Goal: Transaction & Acquisition: Purchase product/service

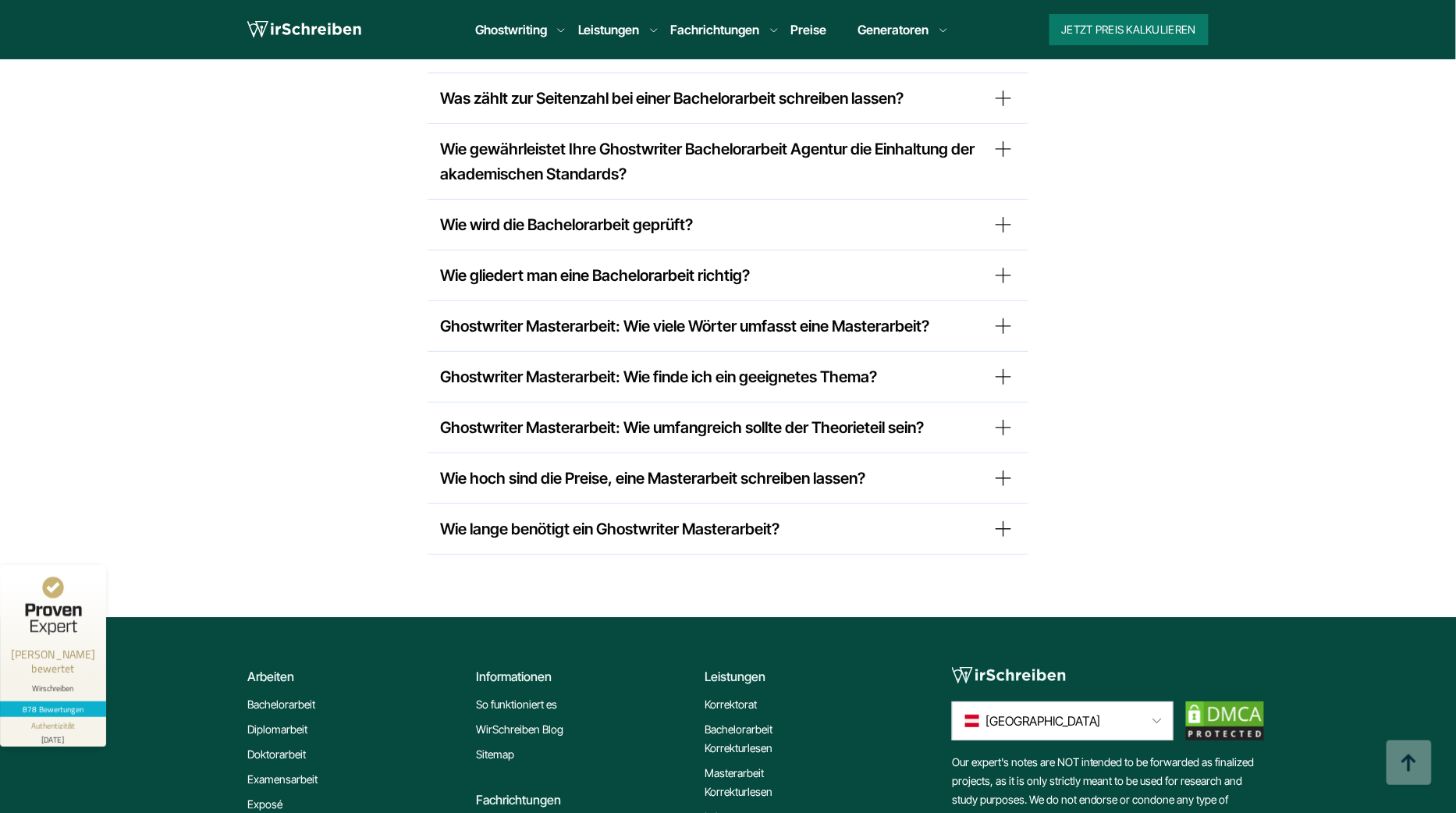
scroll to position [13101, 0]
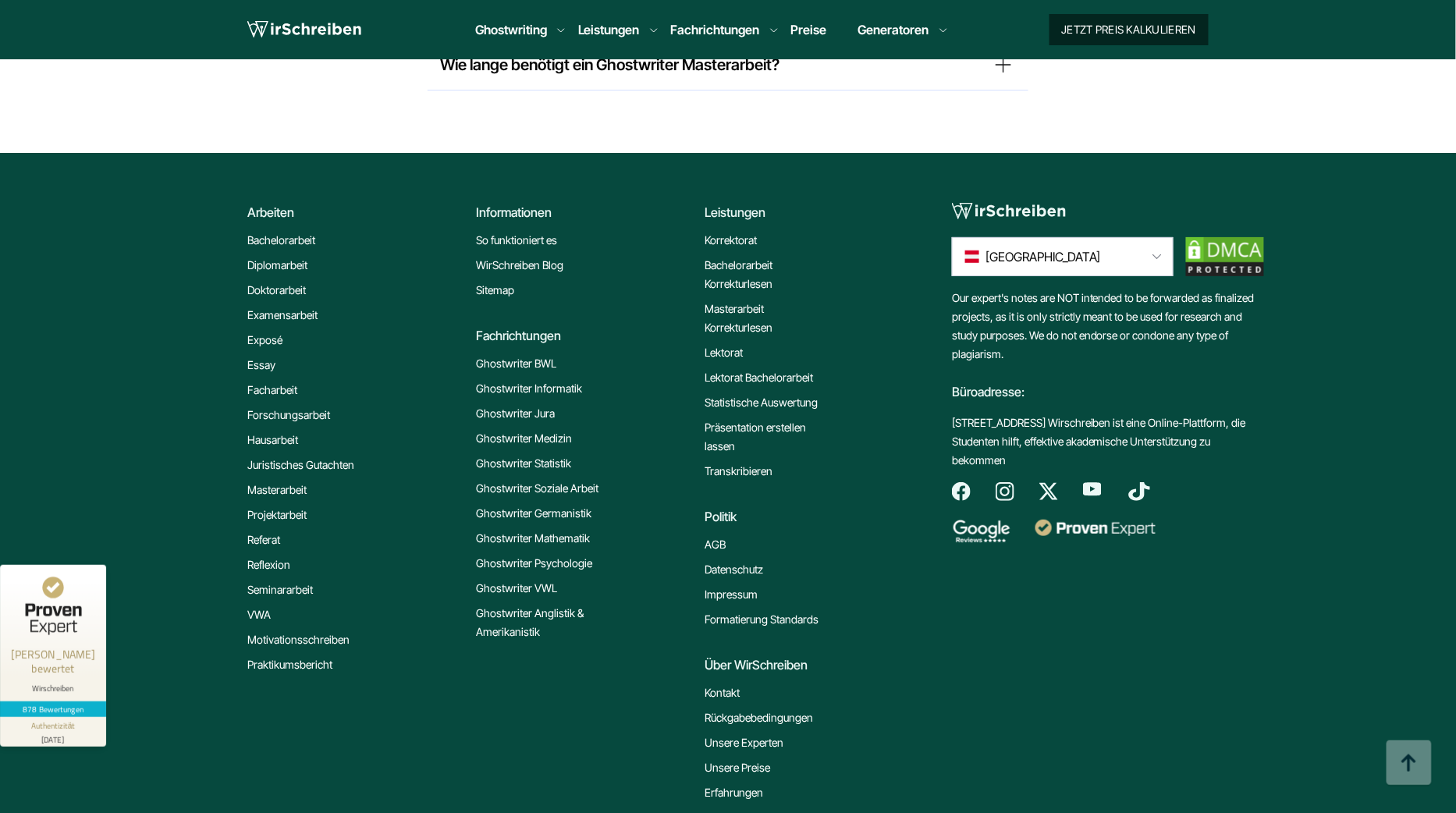
drag, startPoint x: 966, startPoint y: 383, endPoint x: 1133, endPoint y: 29, distance: 391.4
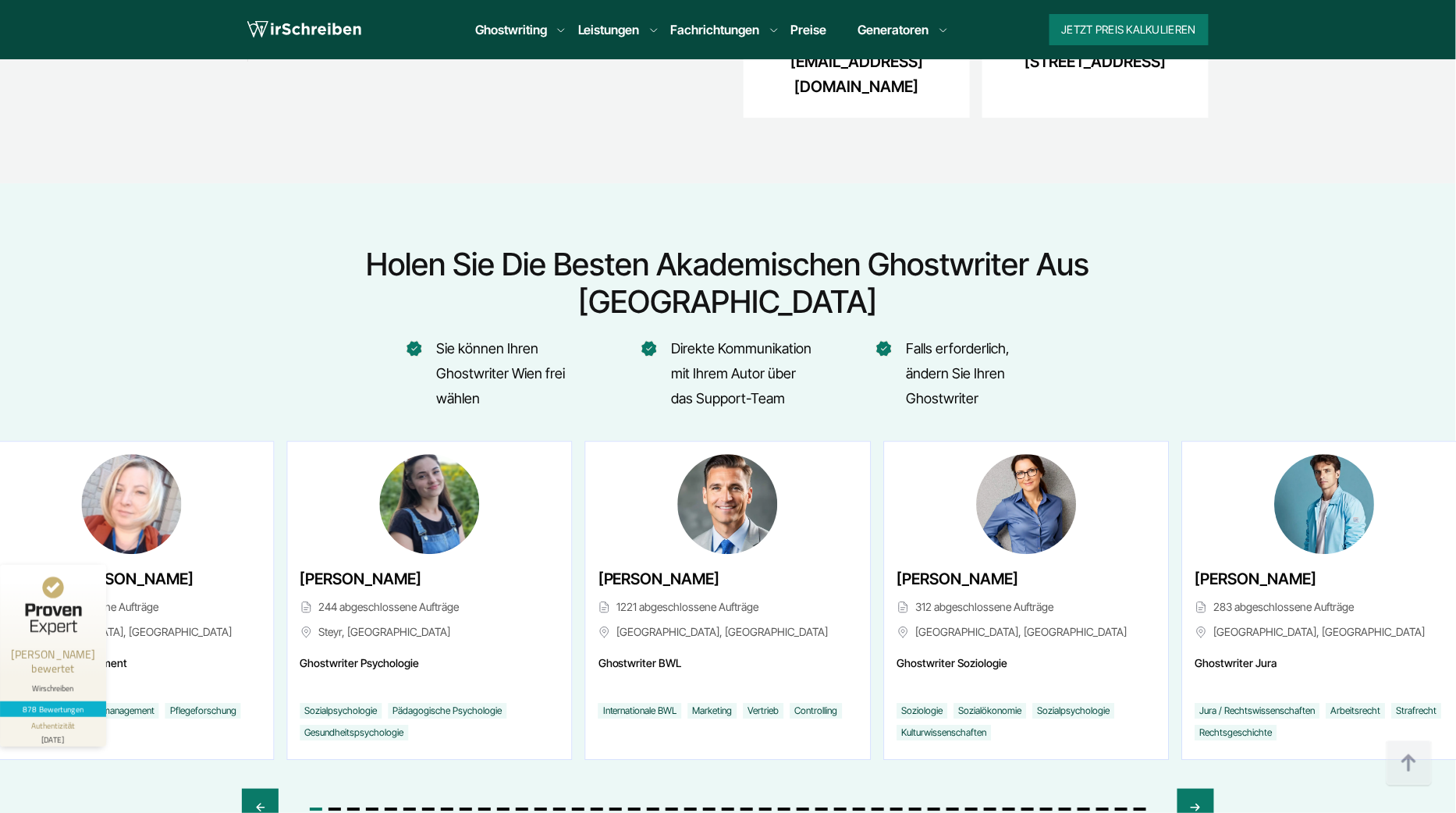
scroll to position [5637, 0]
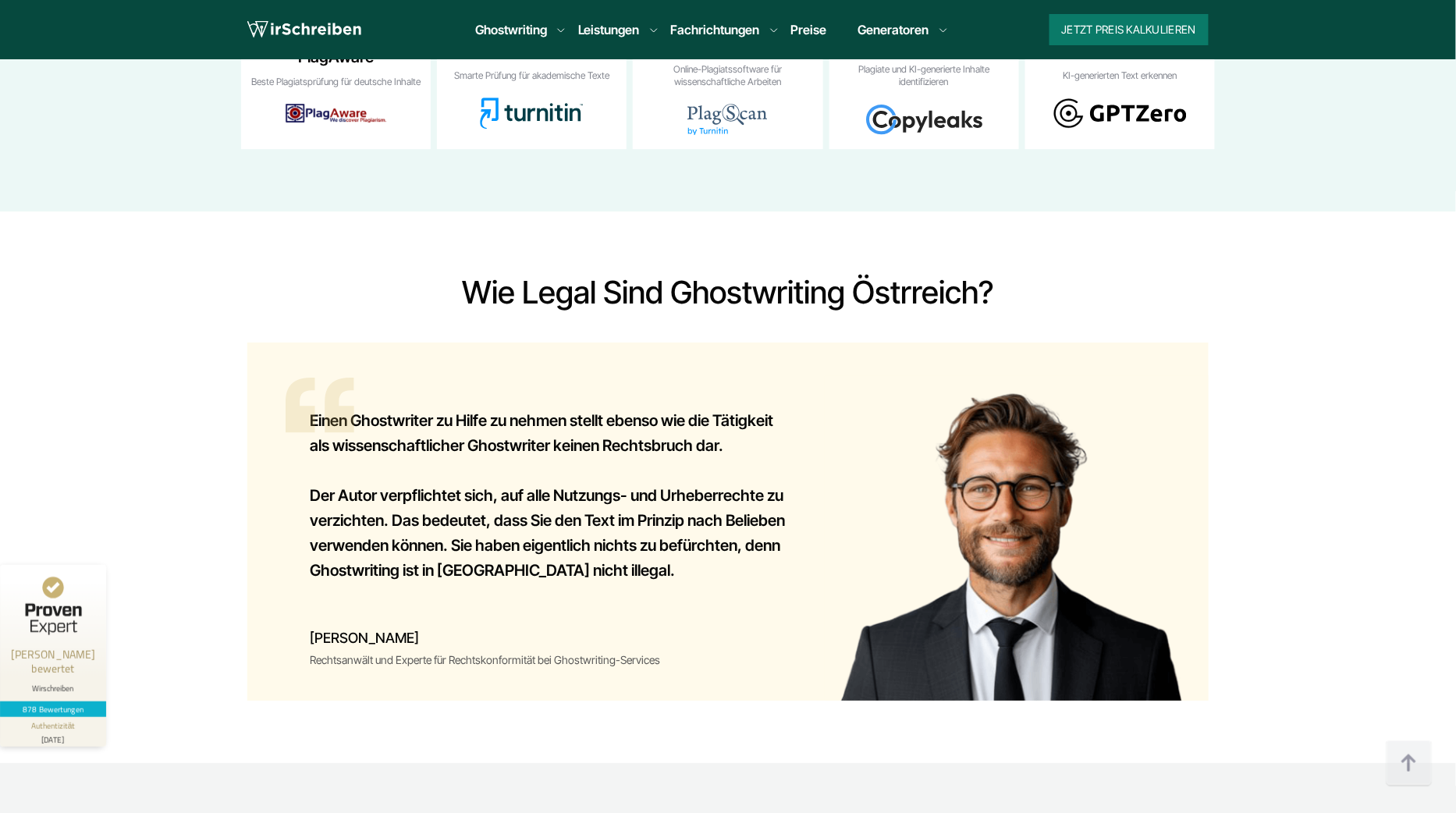
scroll to position [10443, 0]
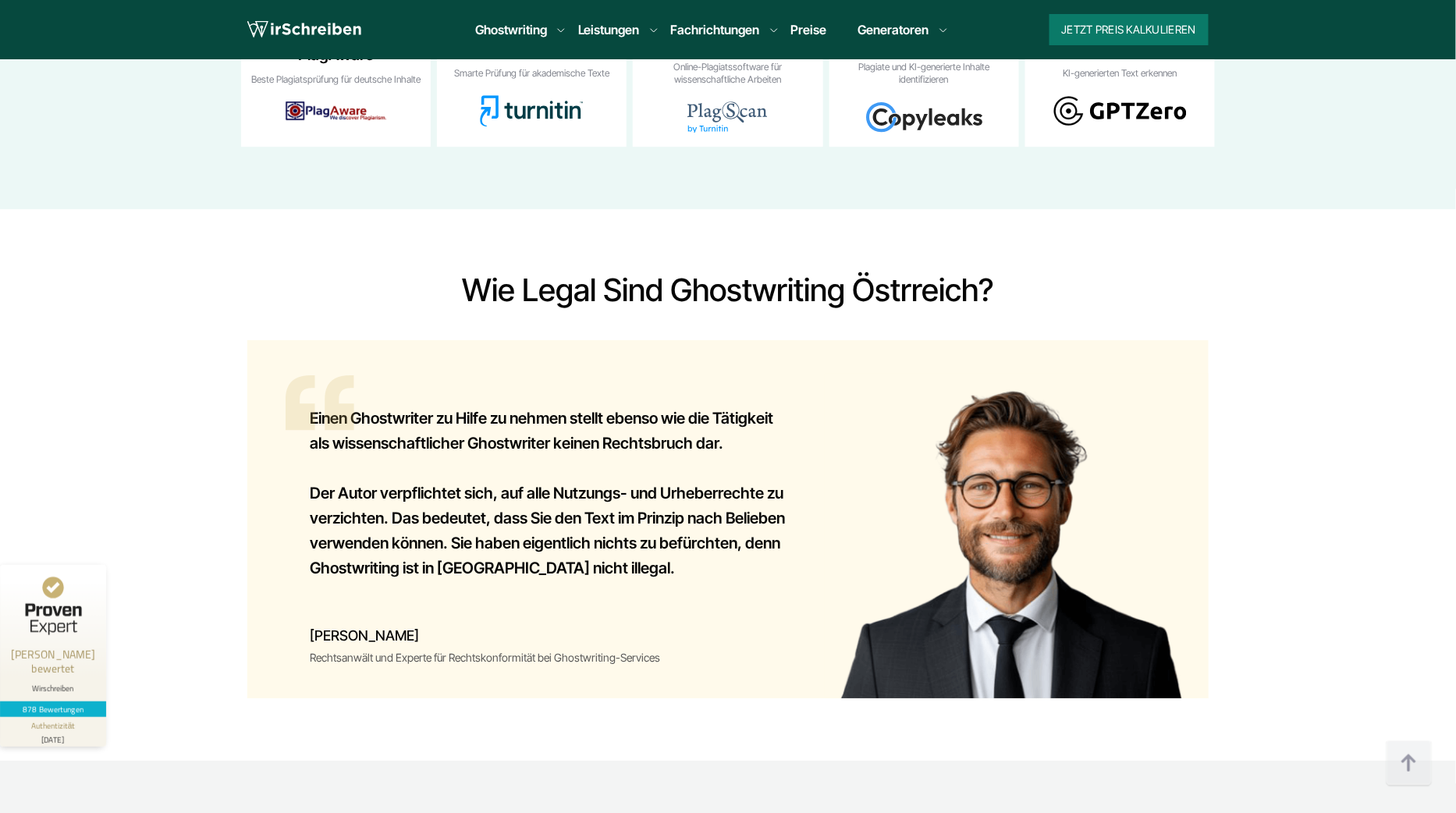
click at [815, 23] on link "Preise" at bounding box center [808, 29] width 36 height 16
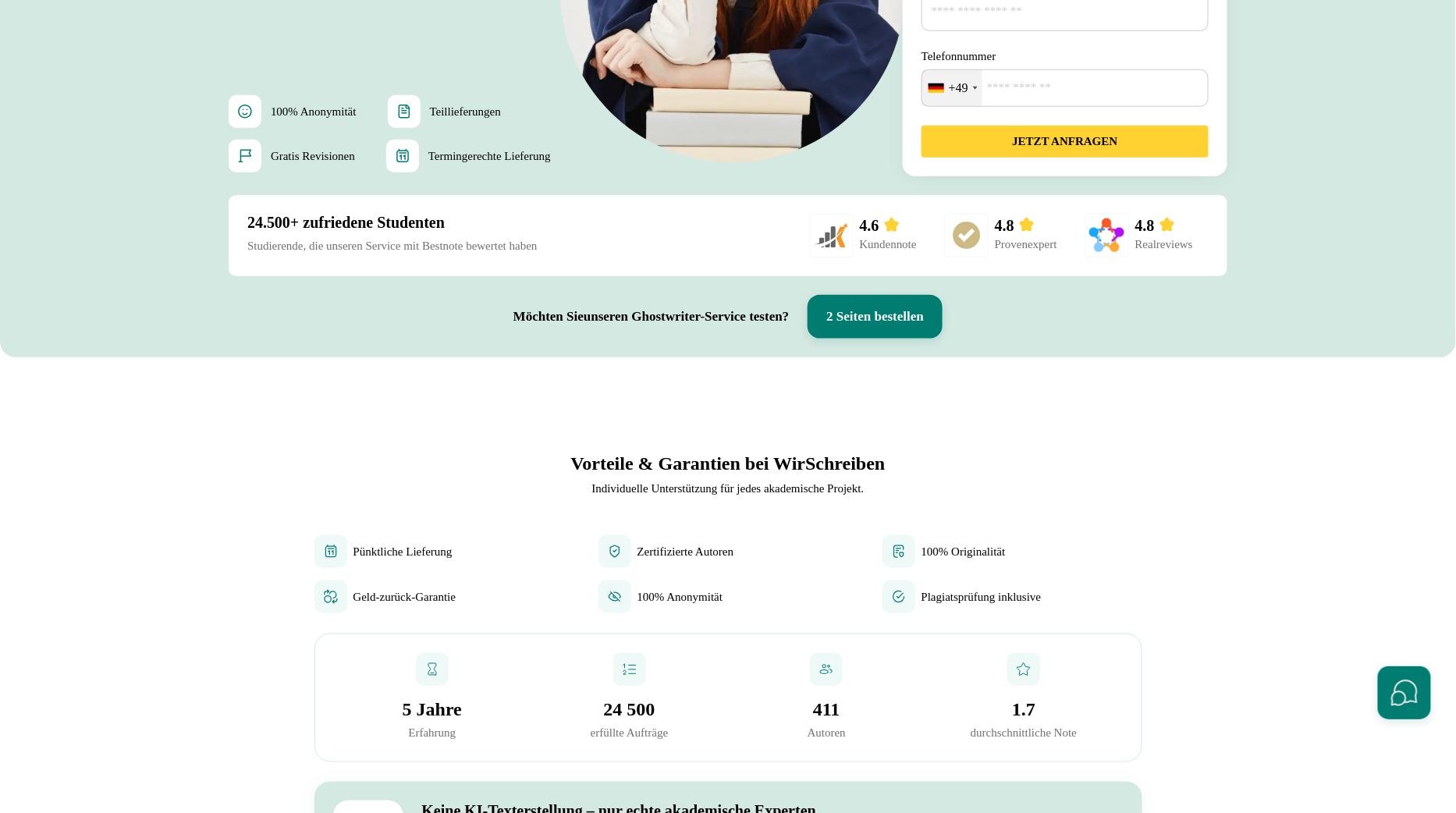
scroll to position [497, 0]
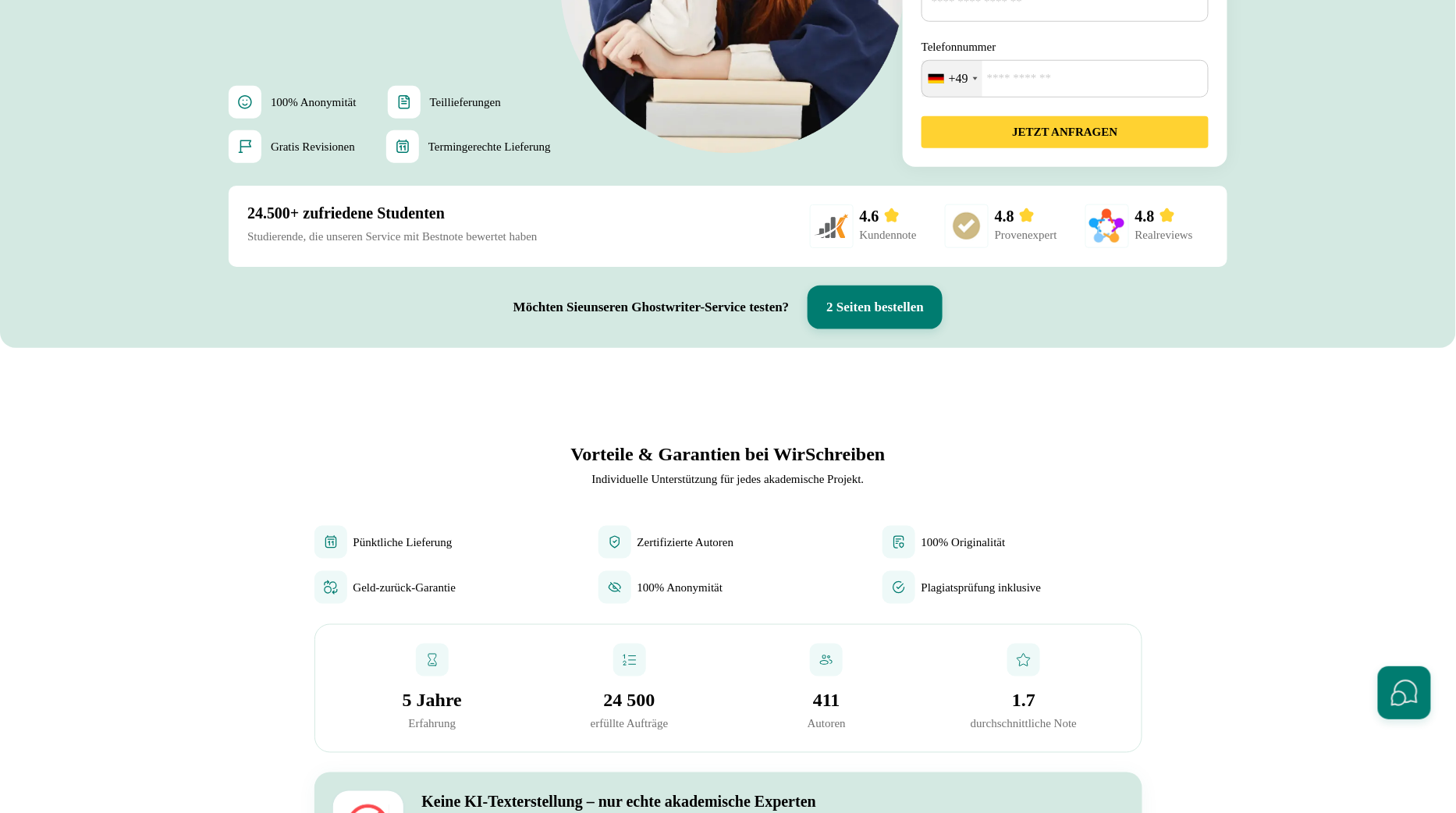
click at [942, 315] on button "2 Seiten bestellen" at bounding box center [874, 307] width 135 height 44
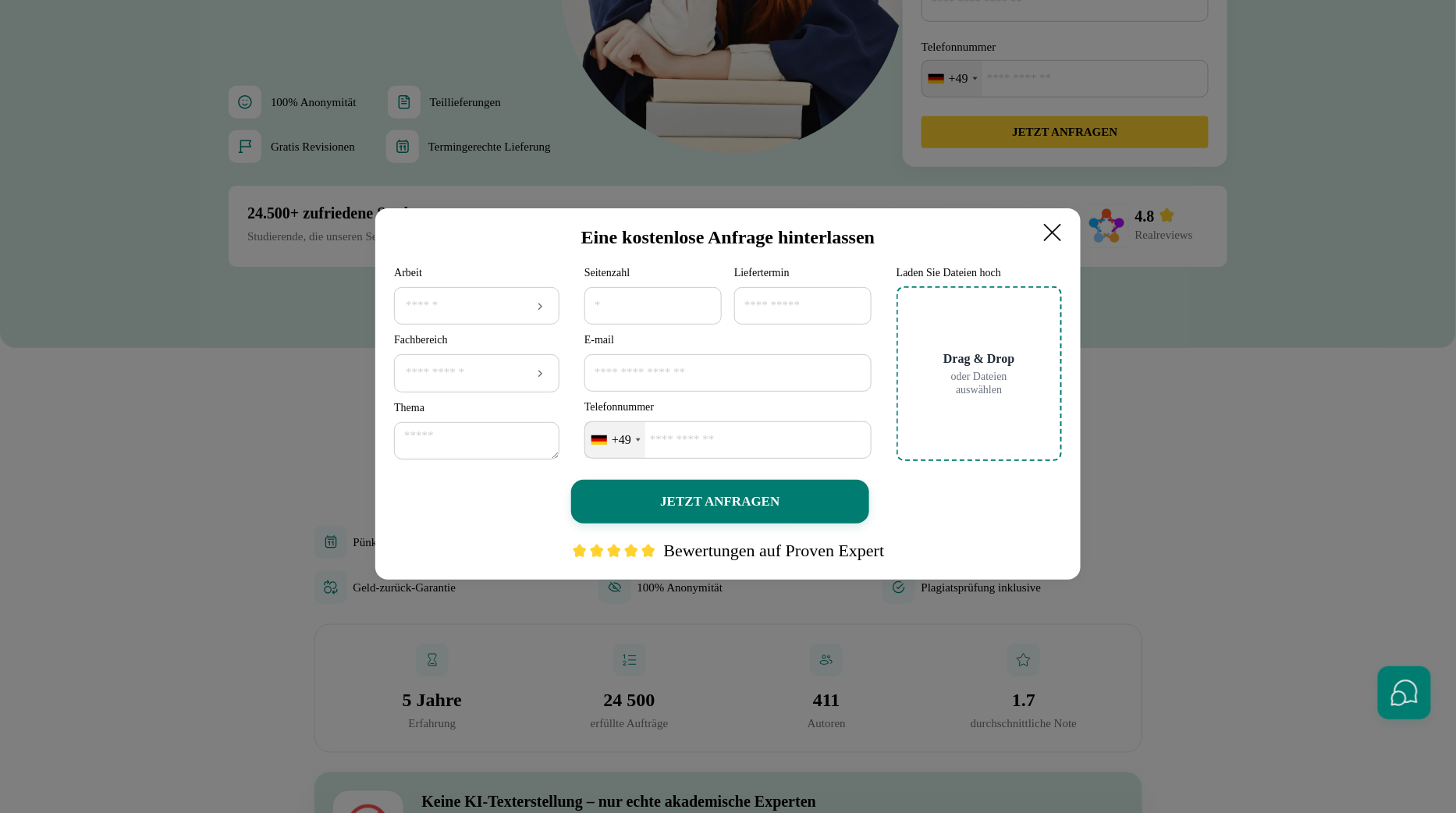
click at [1053, 230] on icon at bounding box center [1053, 232] width 31 height 31
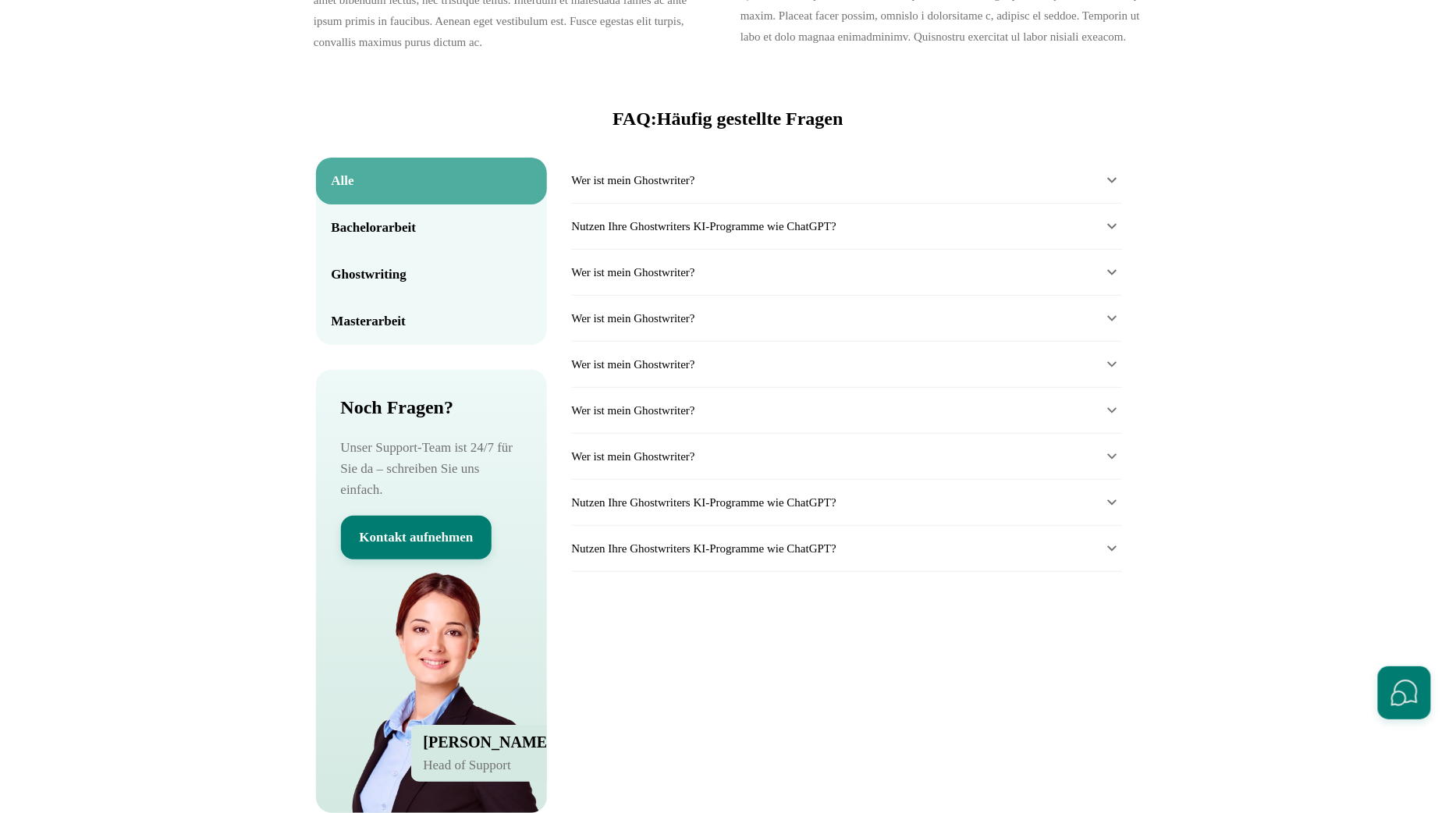
scroll to position [6753, 0]
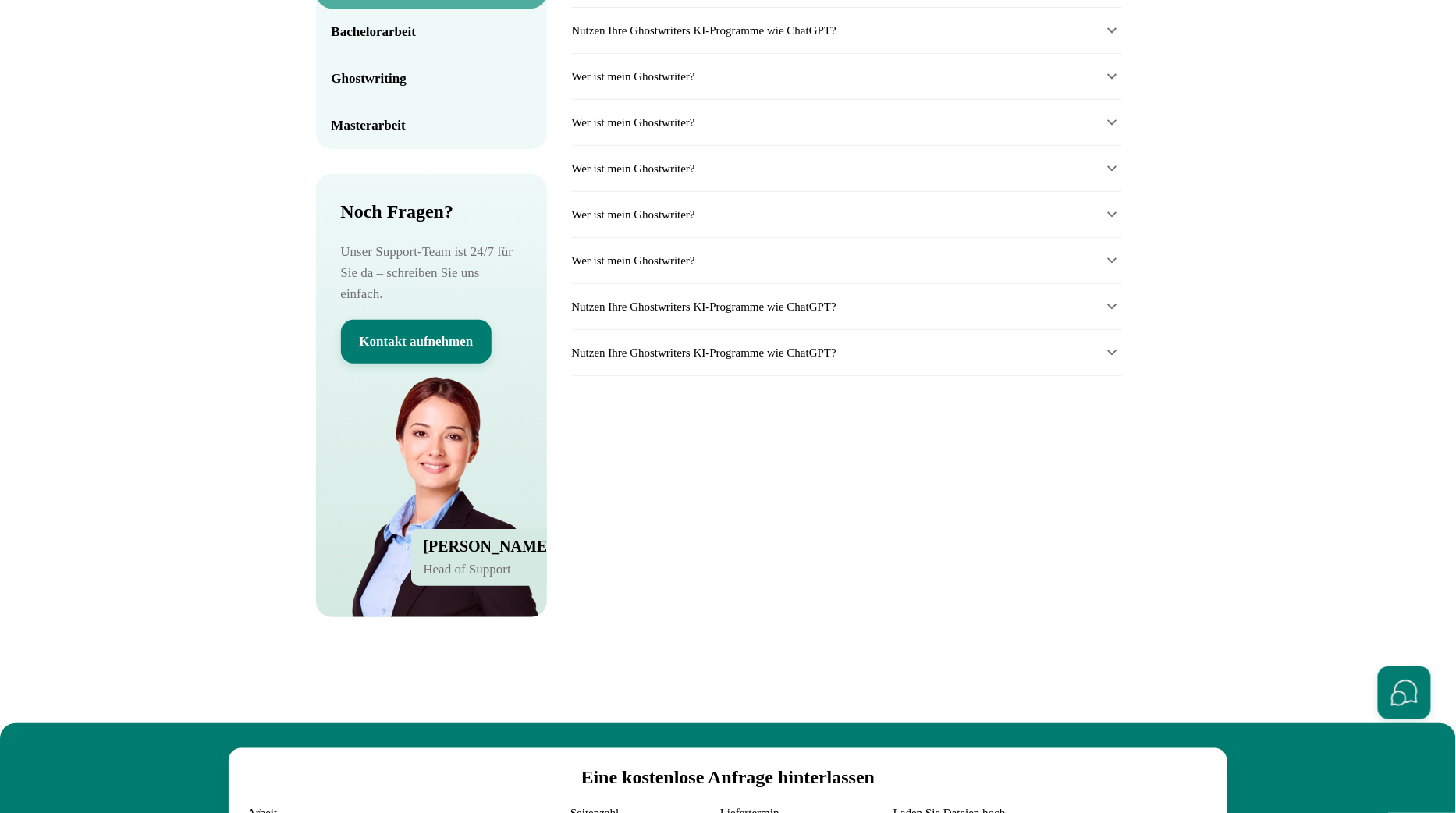
click at [668, 86] on summary "Wer ist mein Ghostwriter?" at bounding box center [847, 76] width 550 height 19
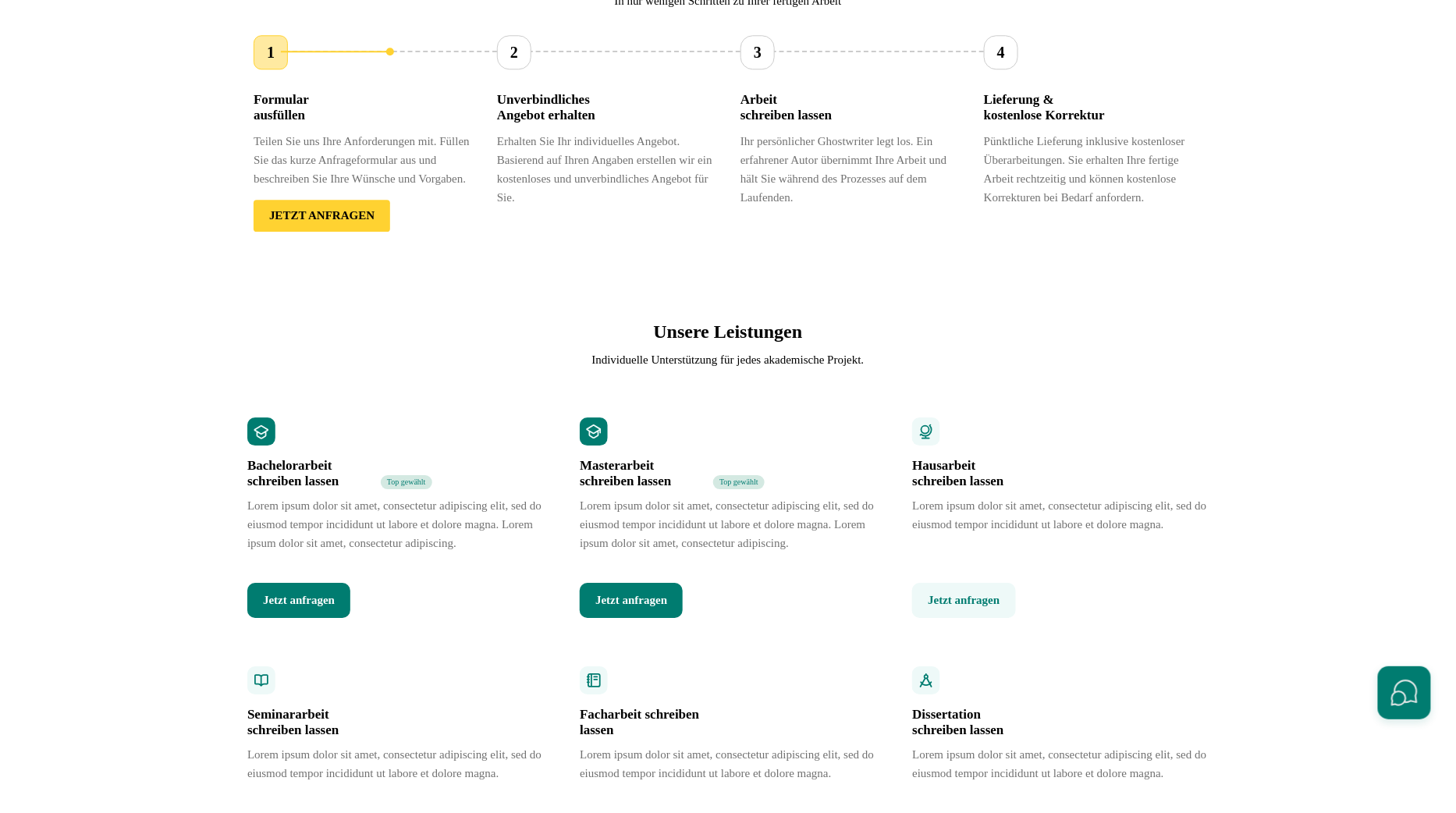
scroll to position [1135, 0]
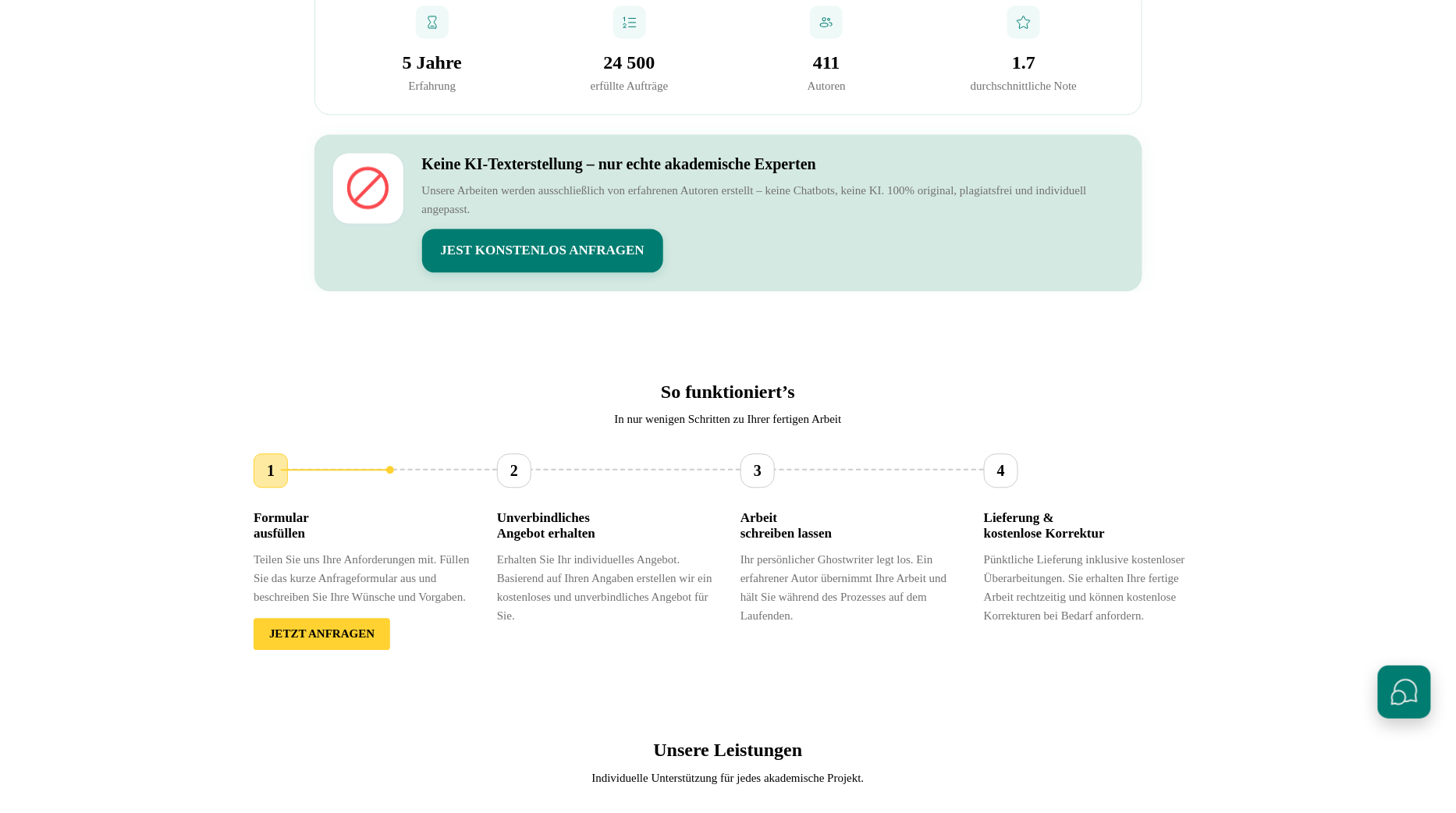
click at [1417, 698] on button "Schnellkontakte öffnen" at bounding box center [1404, 692] width 53 height 53
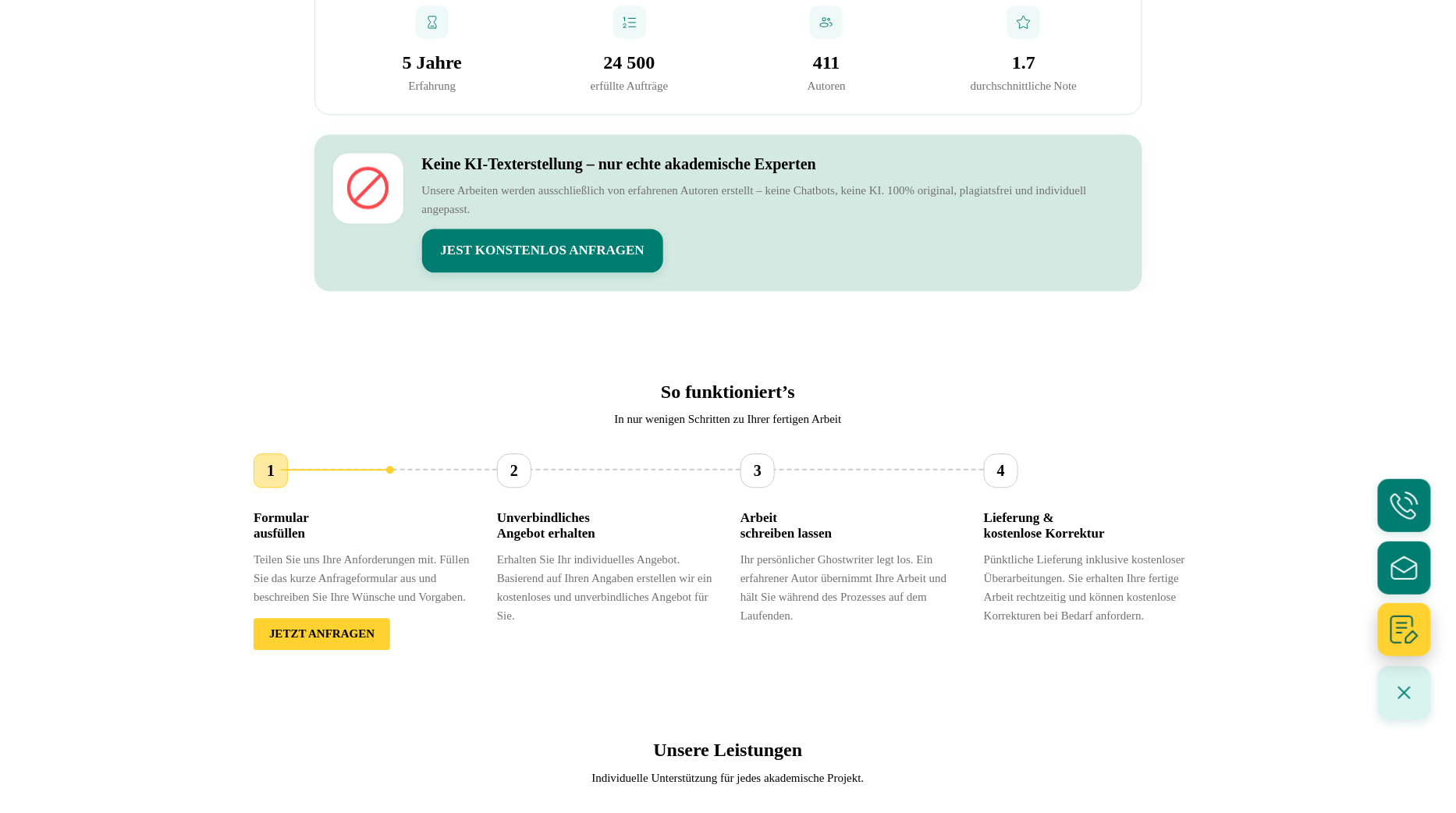
click at [1416, 631] on icon "Formular ausfüllen" at bounding box center [1404, 630] width 33 height 33
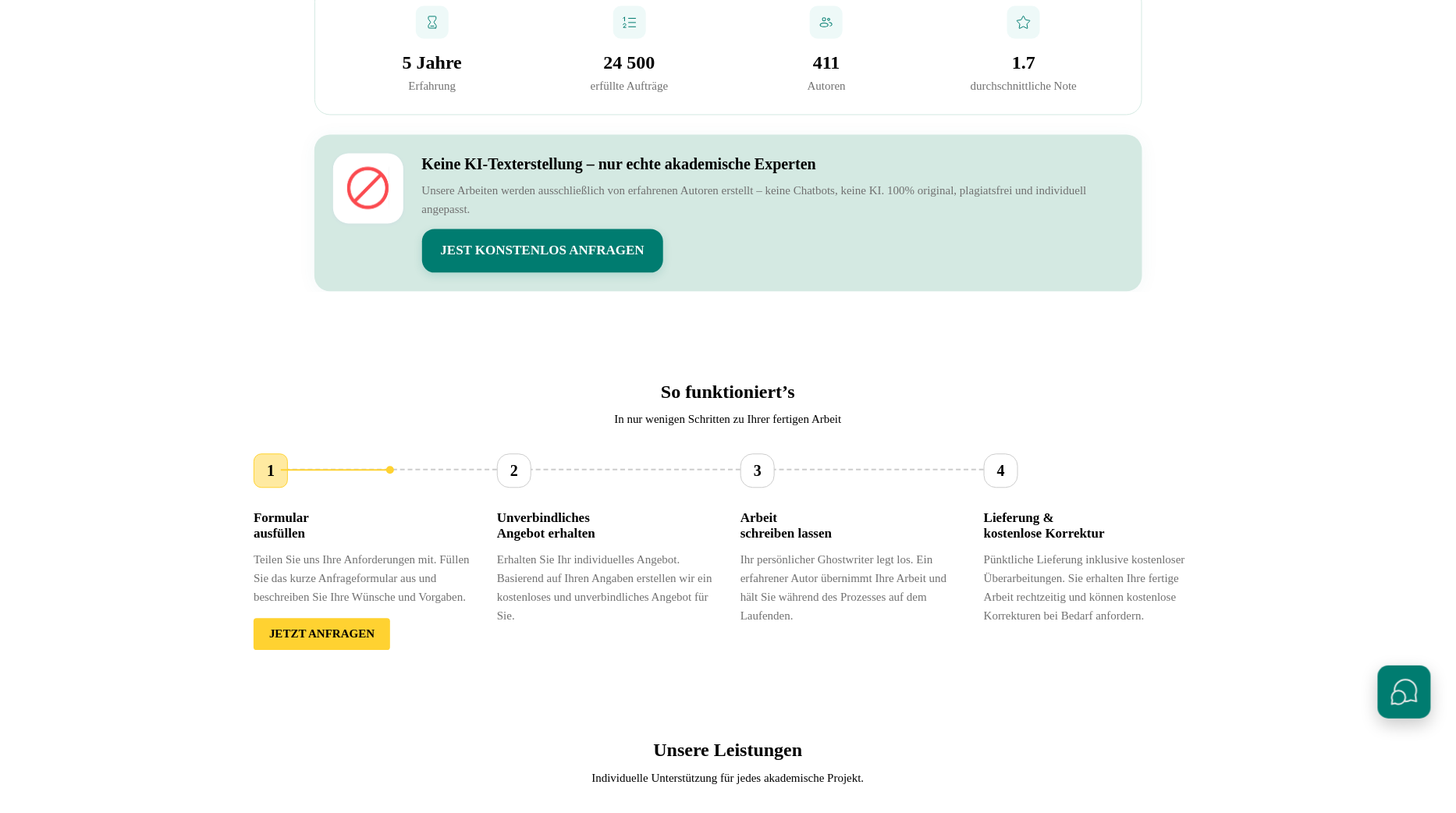
click at [1406, 685] on button "Schnellkontakte öffnen" at bounding box center [1404, 692] width 53 height 53
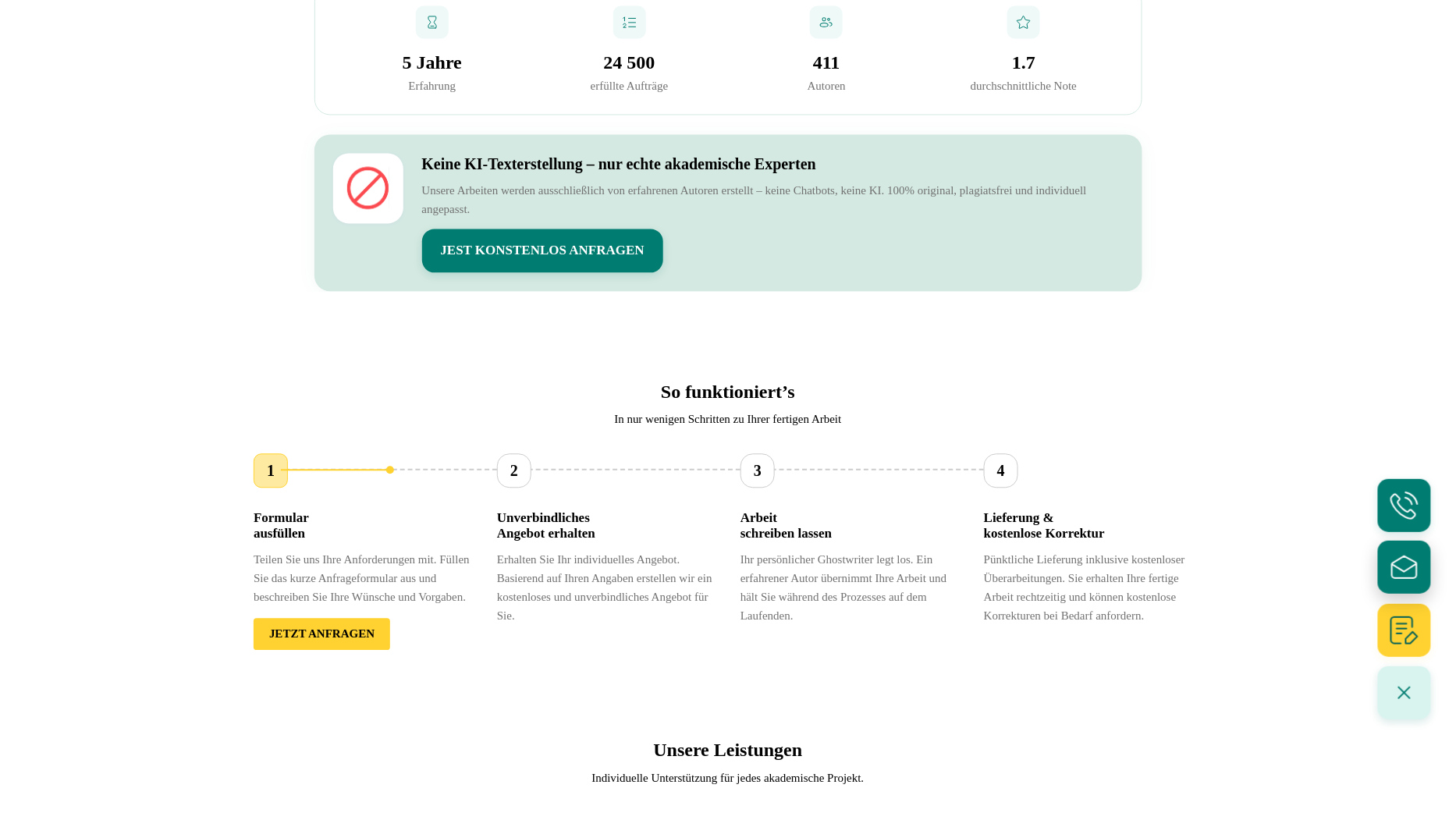
click at [1413, 573] on icon "E-Mail schreiben" at bounding box center [1404, 567] width 33 height 33
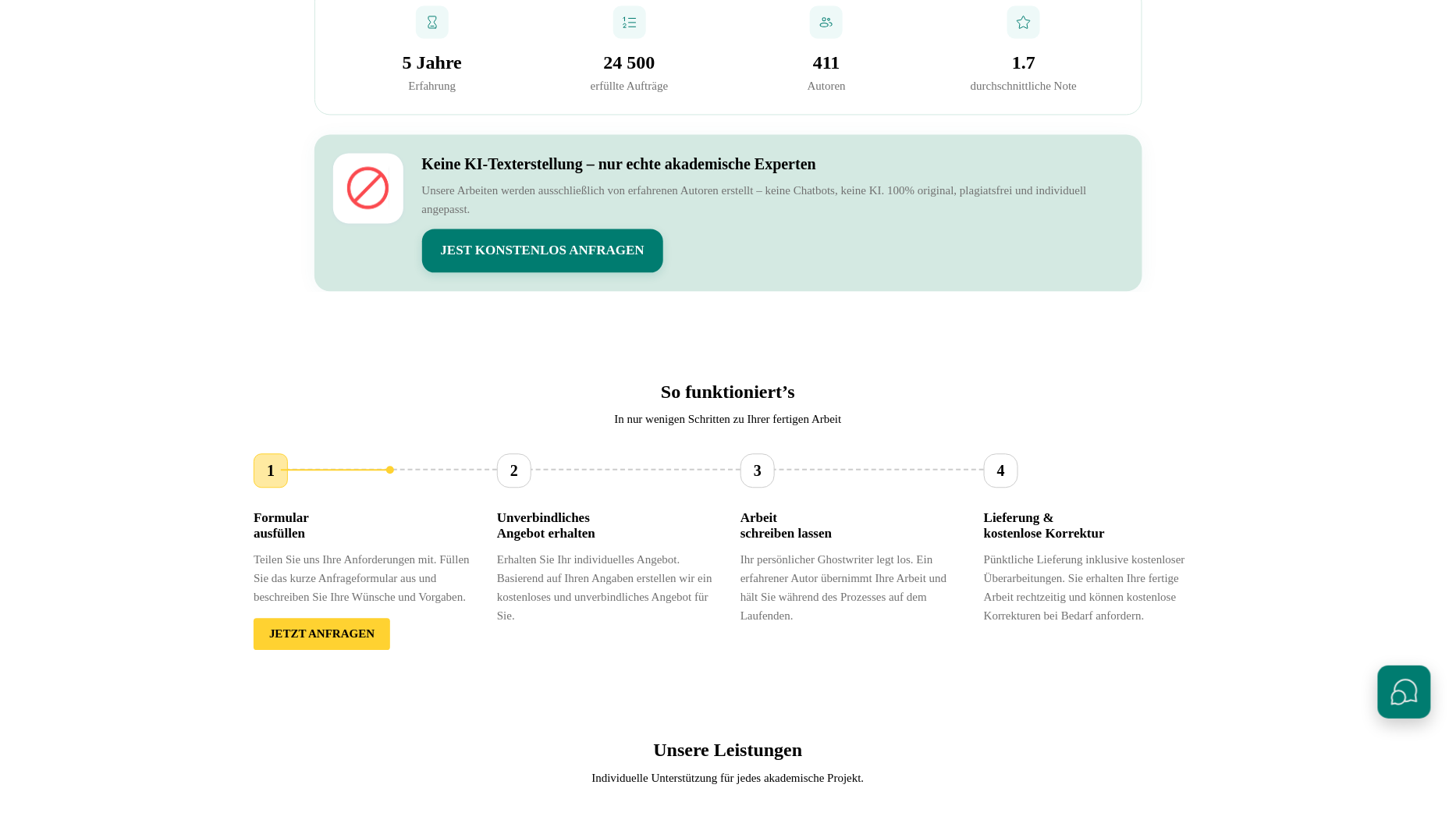
click at [1409, 678] on button "Schnellkontakte öffnen" at bounding box center [1404, 692] width 53 height 53
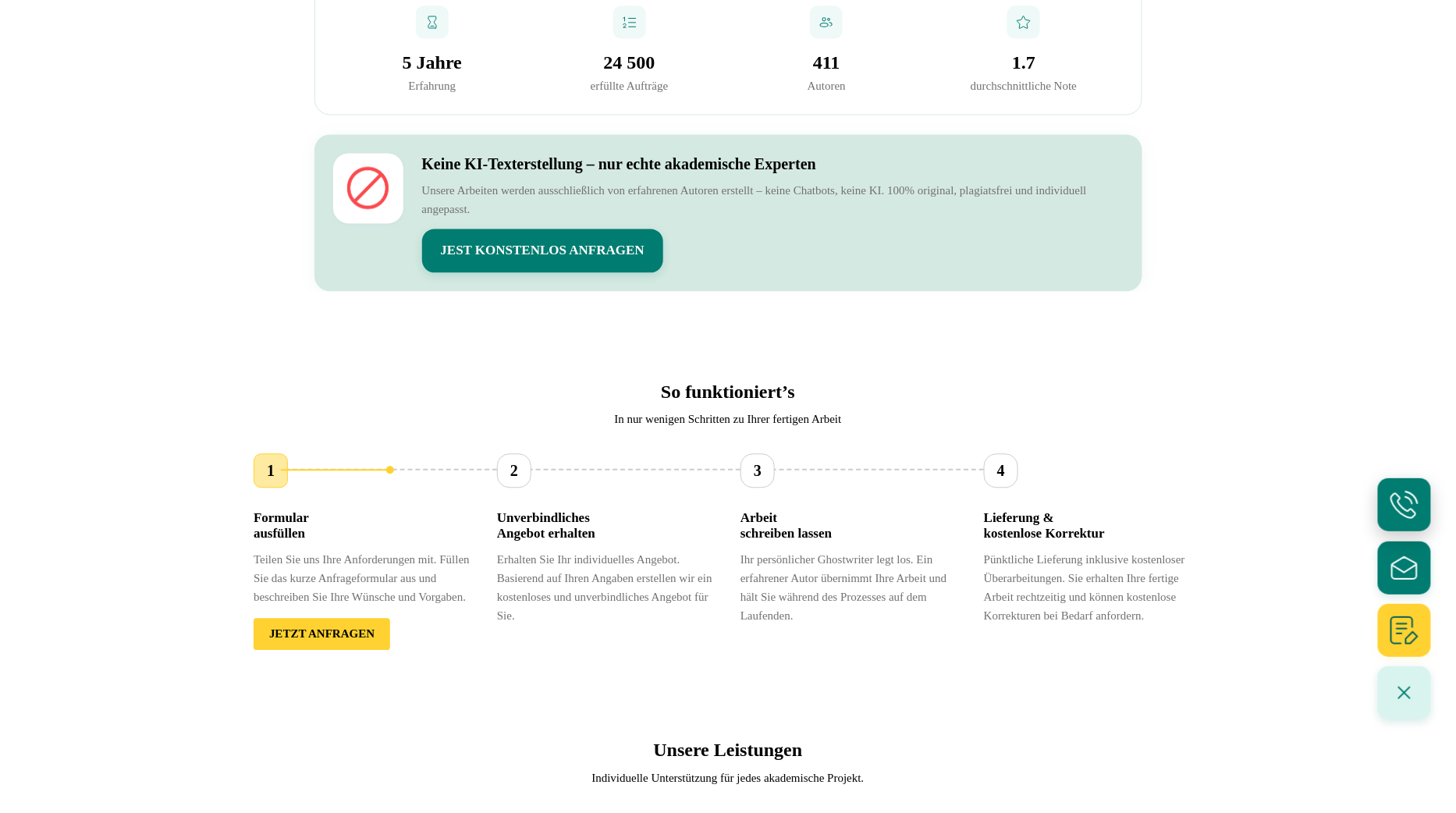
click at [1410, 517] on icon "Anrufen" at bounding box center [1404, 505] width 26 height 26
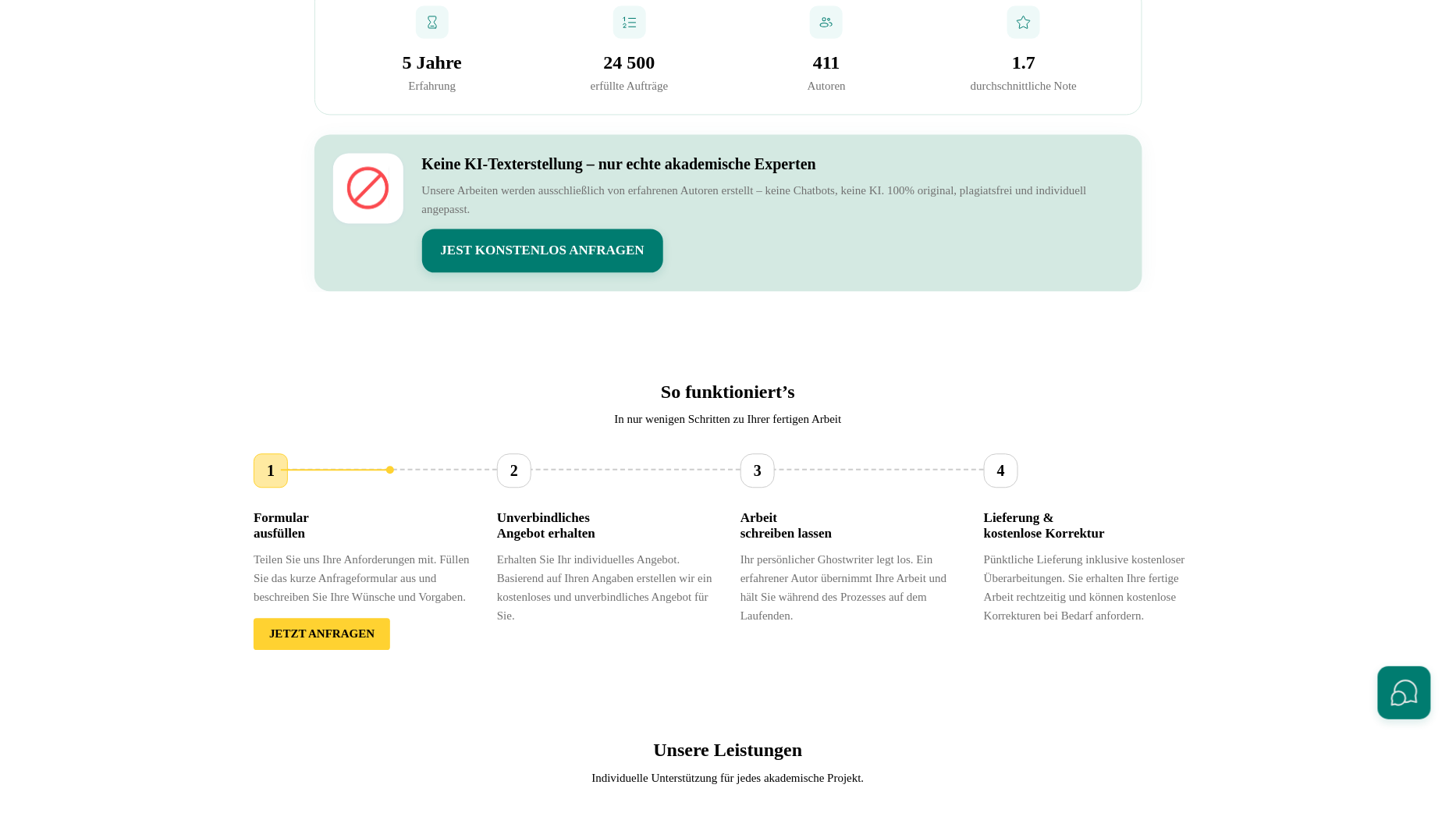
click at [1407, 663] on div at bounding box center [1404, 599] width 53 height 240
click at [1402, 695] on button "Schnellkontakte öffnen" at bounding box center [1404, 692] width 53 height 53
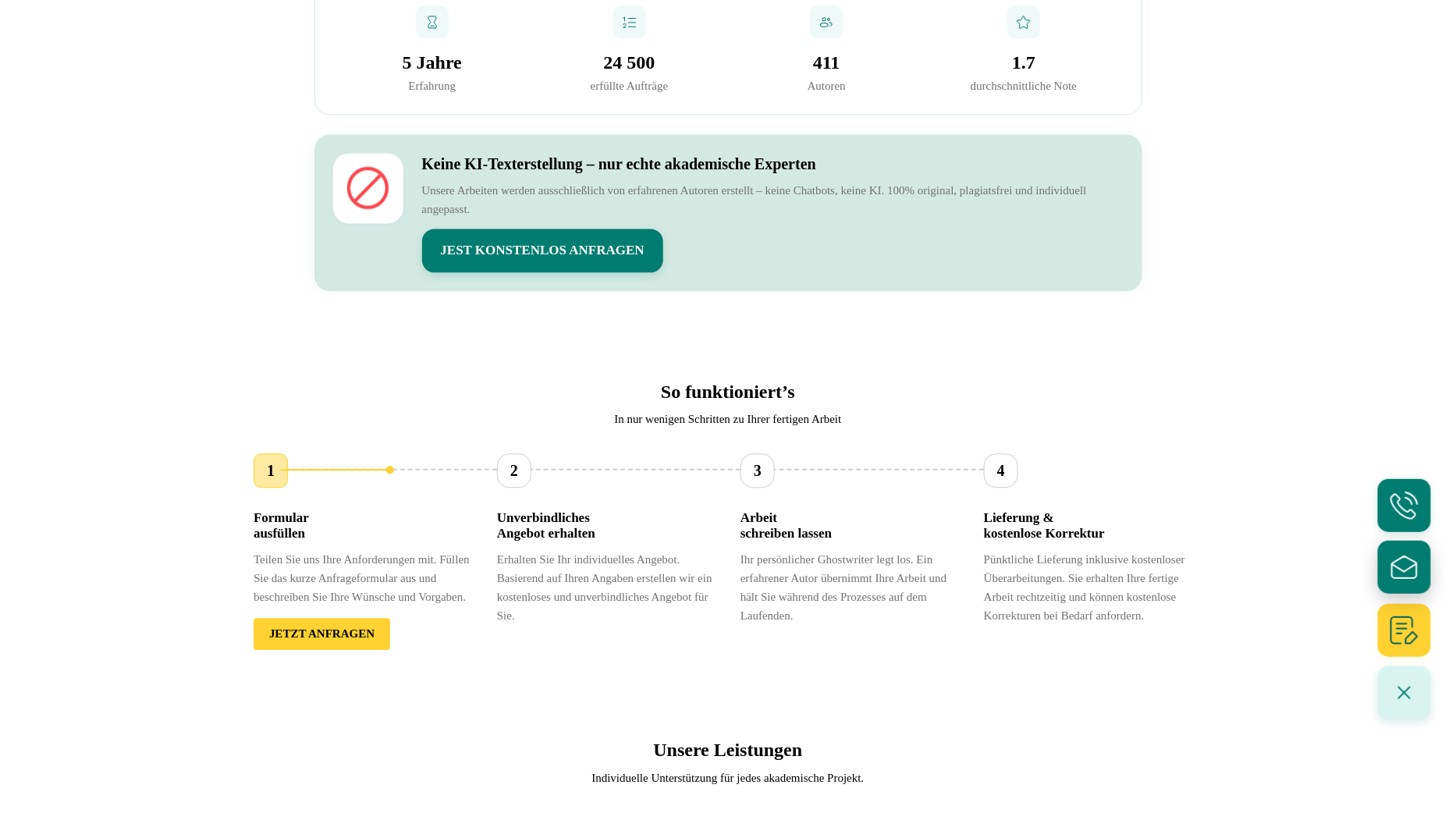
click at [1407, 580] on icon "E-Mail schreiben" at bounding box center [1404, 567] width 33 height 33
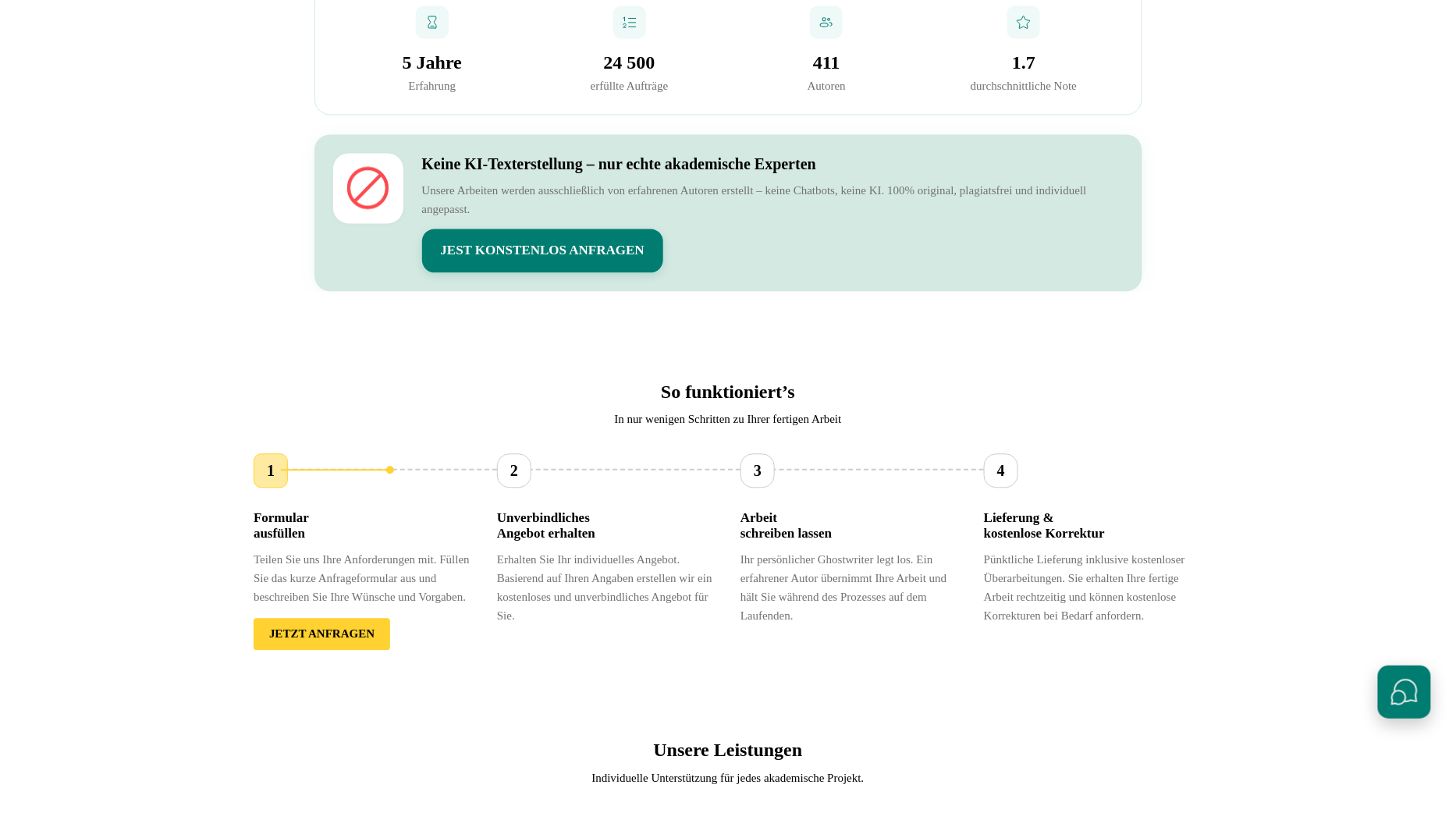
click at [1402, 693] on button "Schnellkontakte öffnen" at bounding box center [1404, 692] width 53 height 53
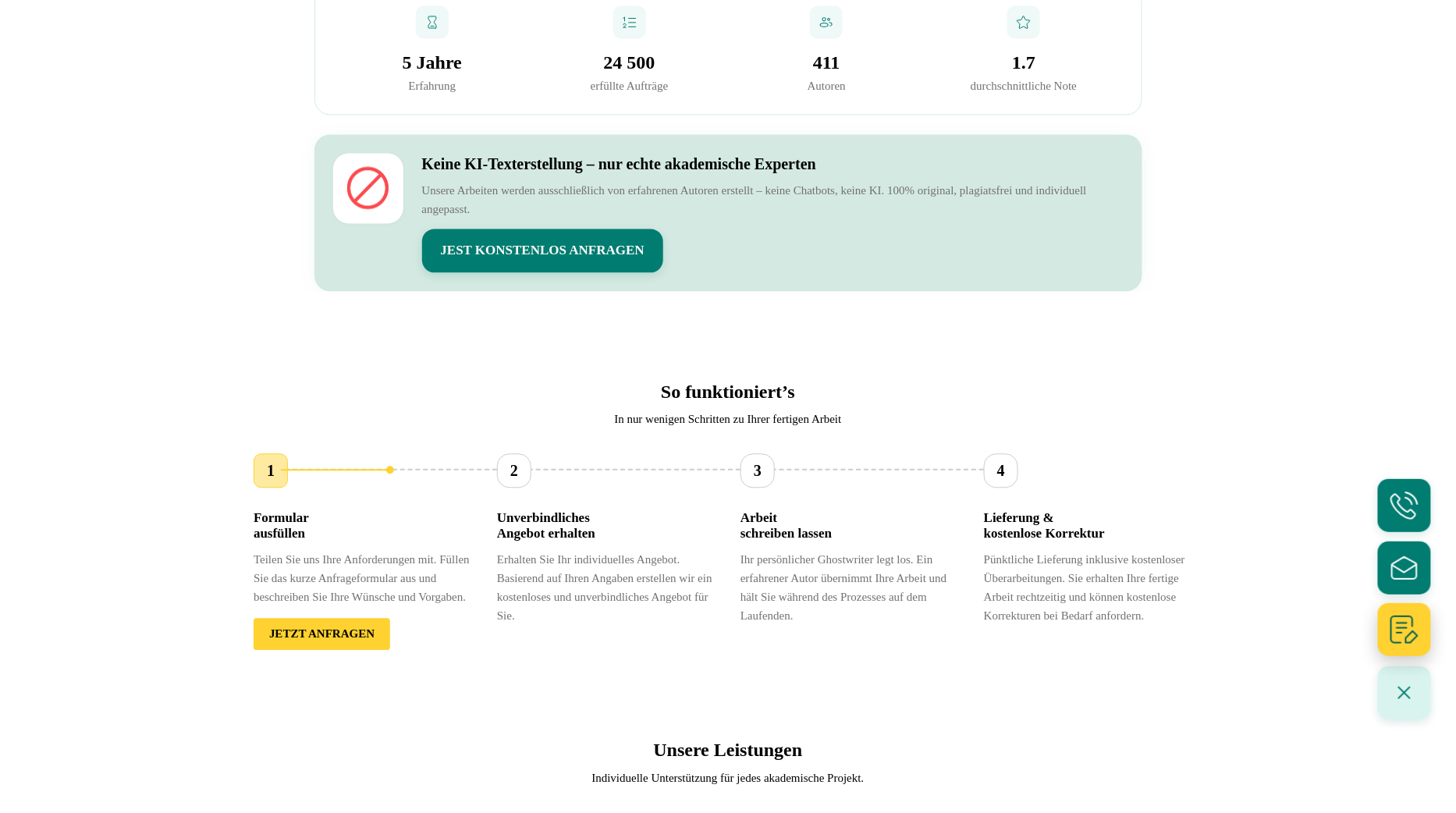
click at [1410, 625] on icon "Formular ausfüllen" at bounding box center [1404, 630] width 33 height 33
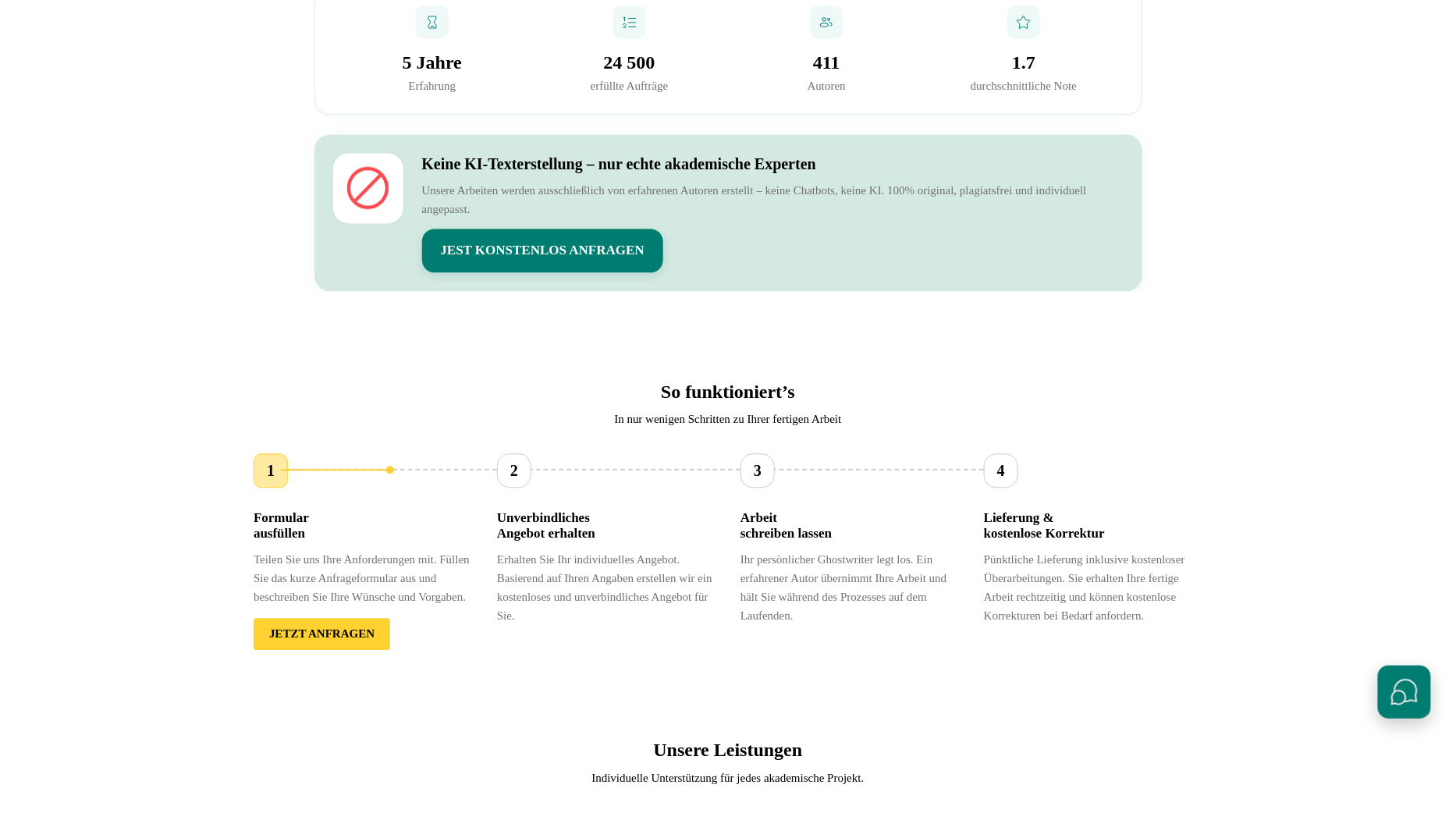
click at [1405, 668] on button "Schnellkontakte öffnen" at bounding box center [1404, 692] width 53 height 53
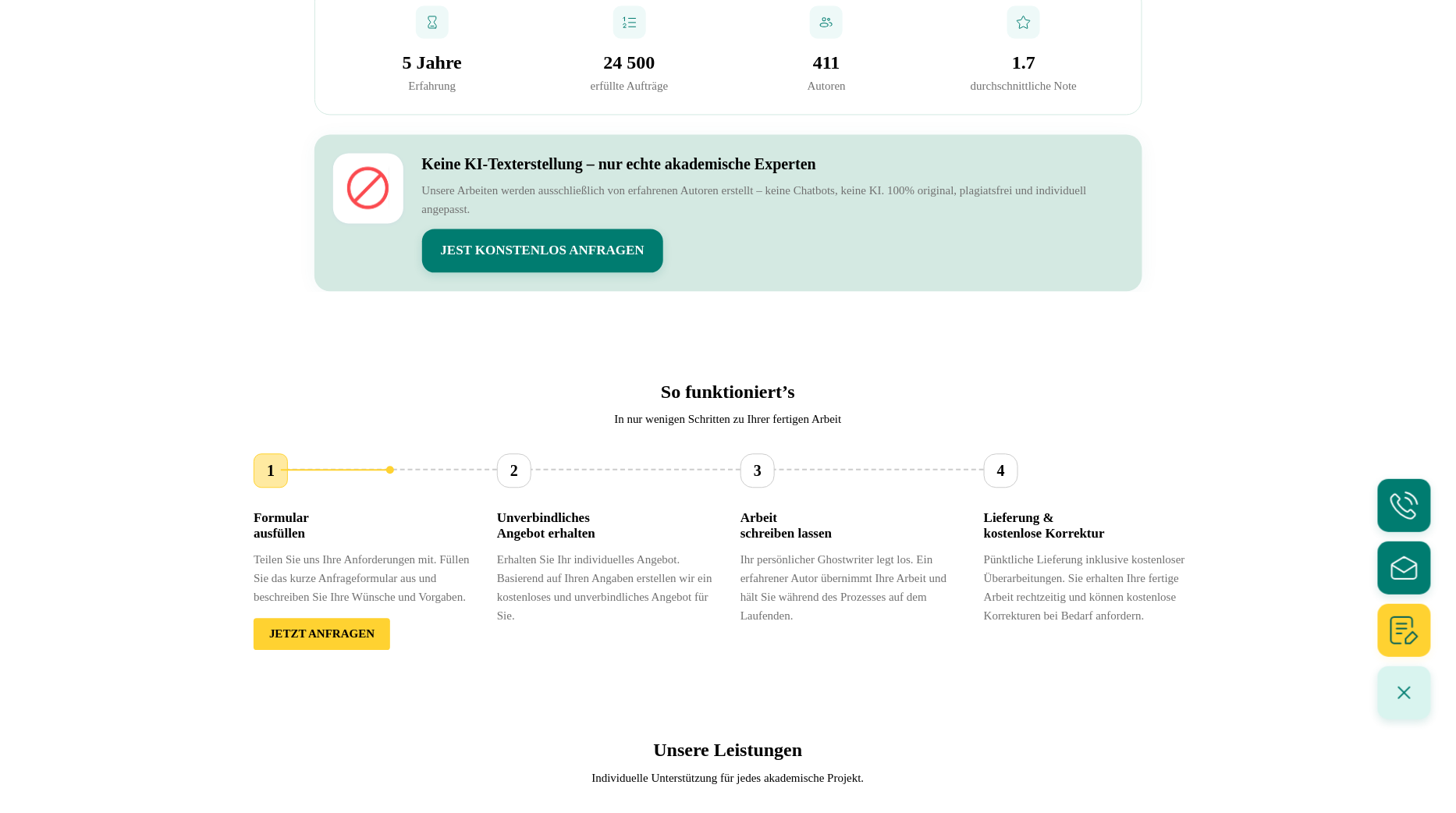
click at [1407, 597] on ul "Schnellkontakte" at bounding box center [1404, 568] width 53 height 178
click at [1407, 639] on icon "Formular ausfüllen" at bounding box center [1404, 630] width 33 height 33
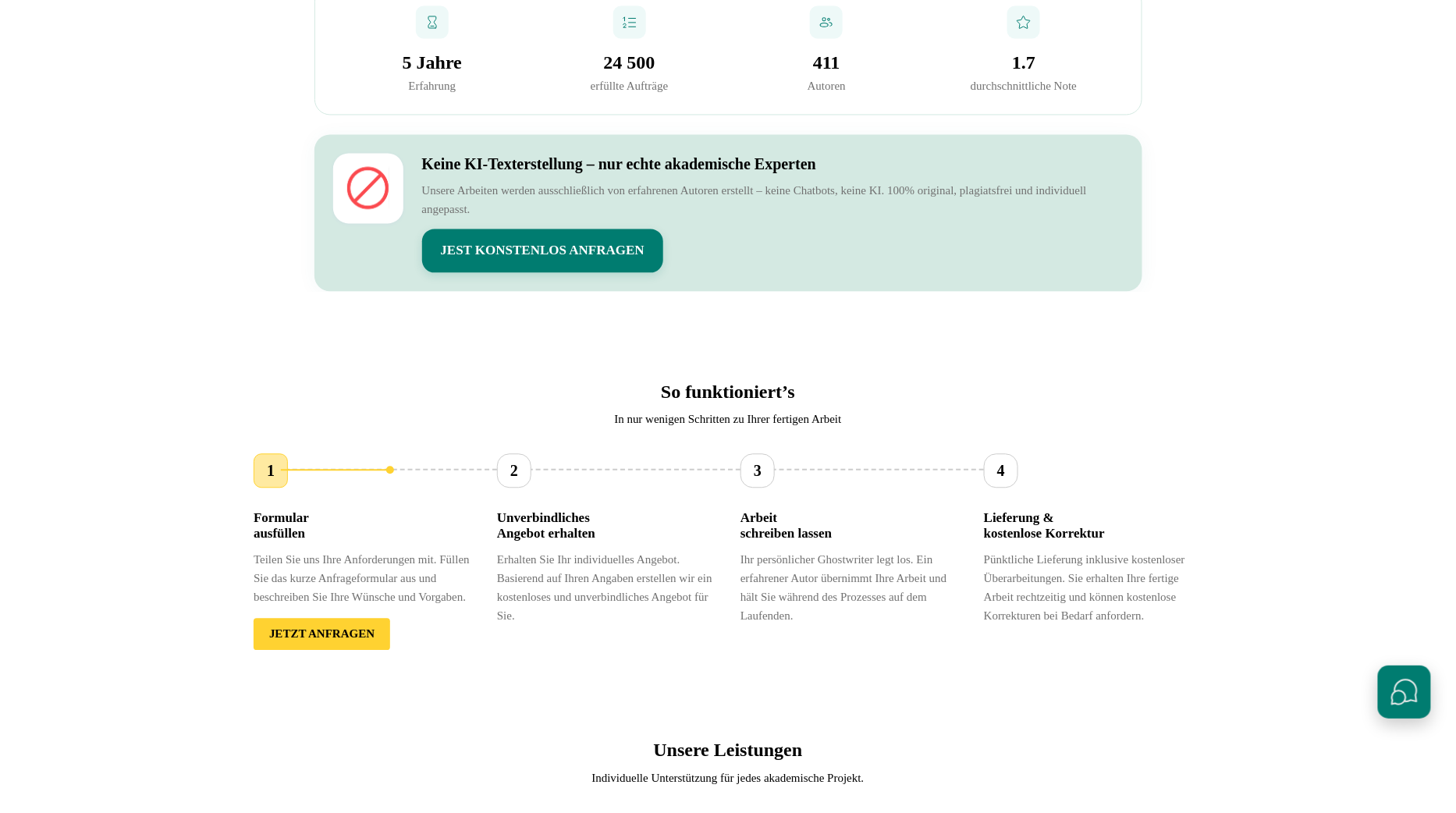
click at [1399, 680] on button "Schnellkontakte öffnen" at bounding box center [1404, 692] width 53 height 53
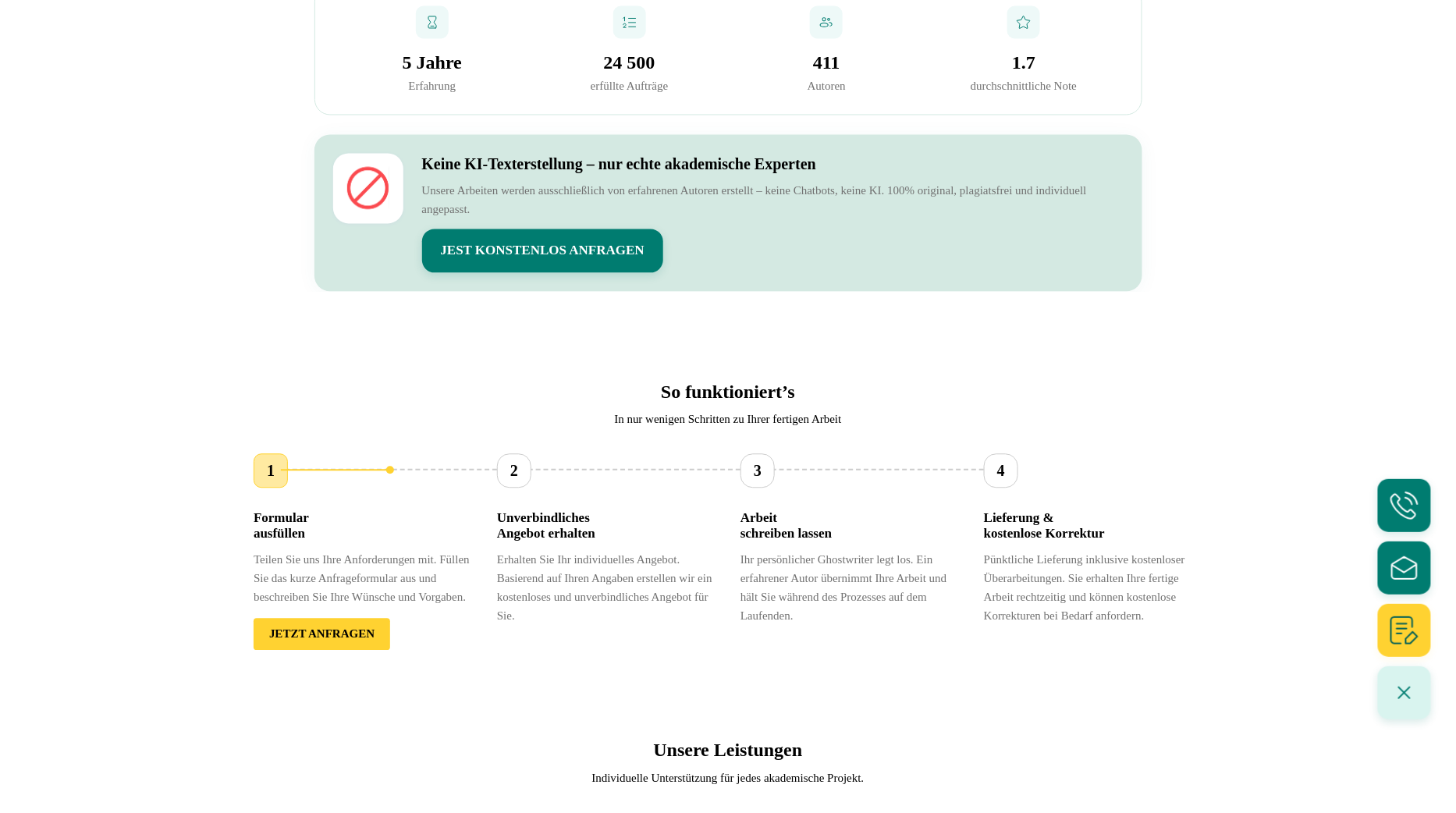
click at [376, 649] on button "JETZT ANFRAGEN" at bounding box center [321, 634] width 136 height 32
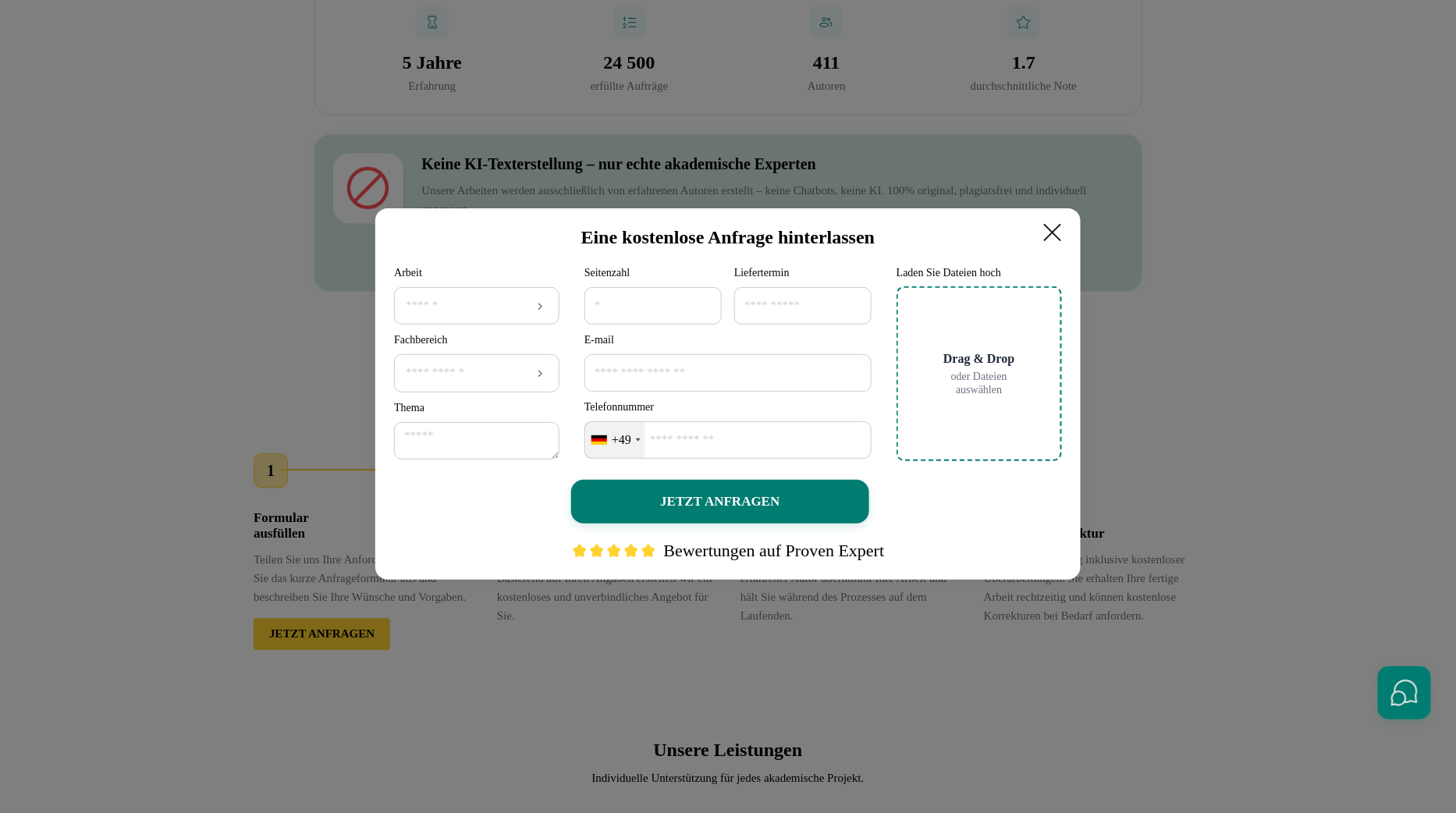
click at [1061, 232] on icon at bounding box center [1053, 232] width 31 height 31
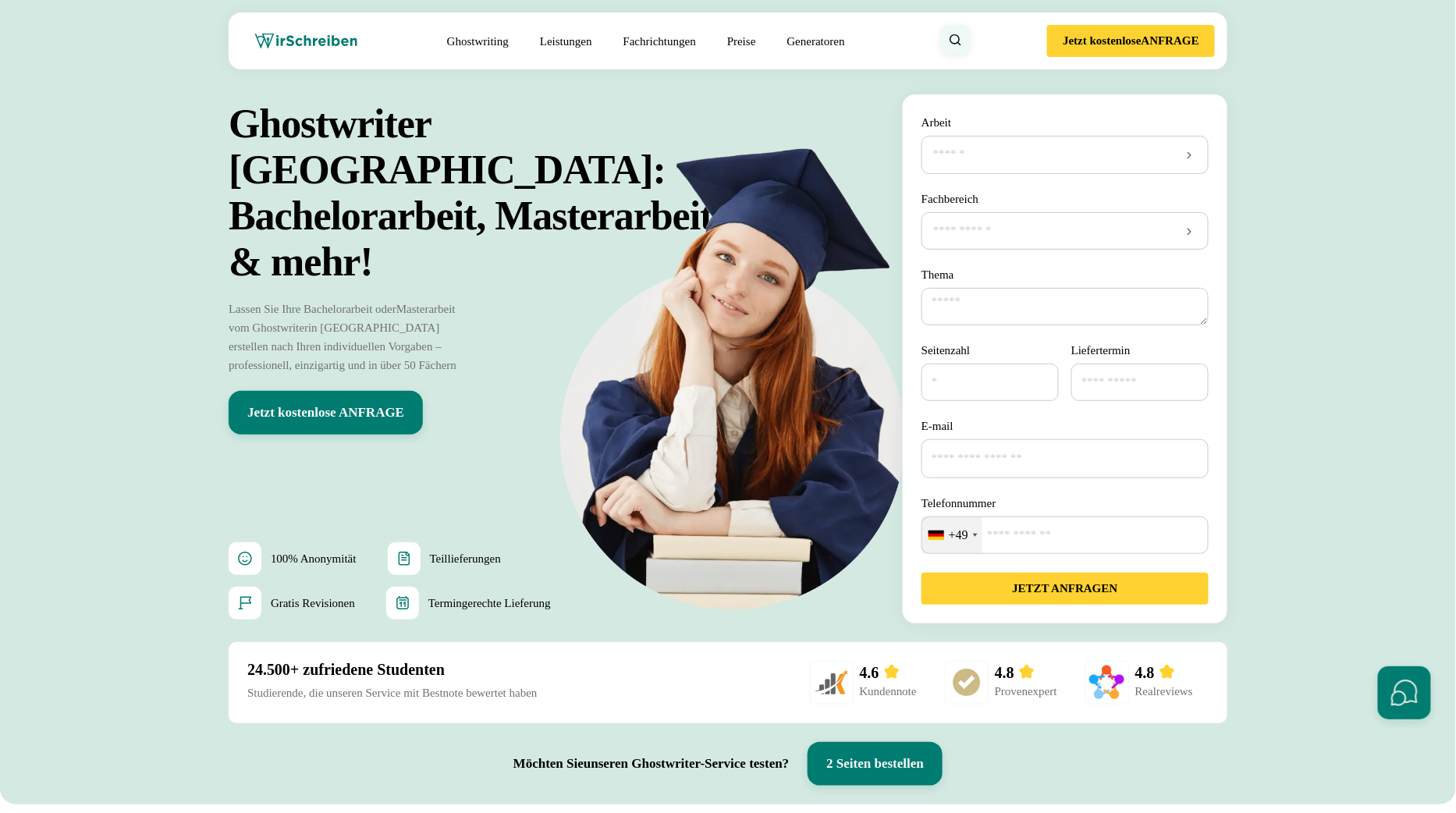
scroll to position [0, 0]
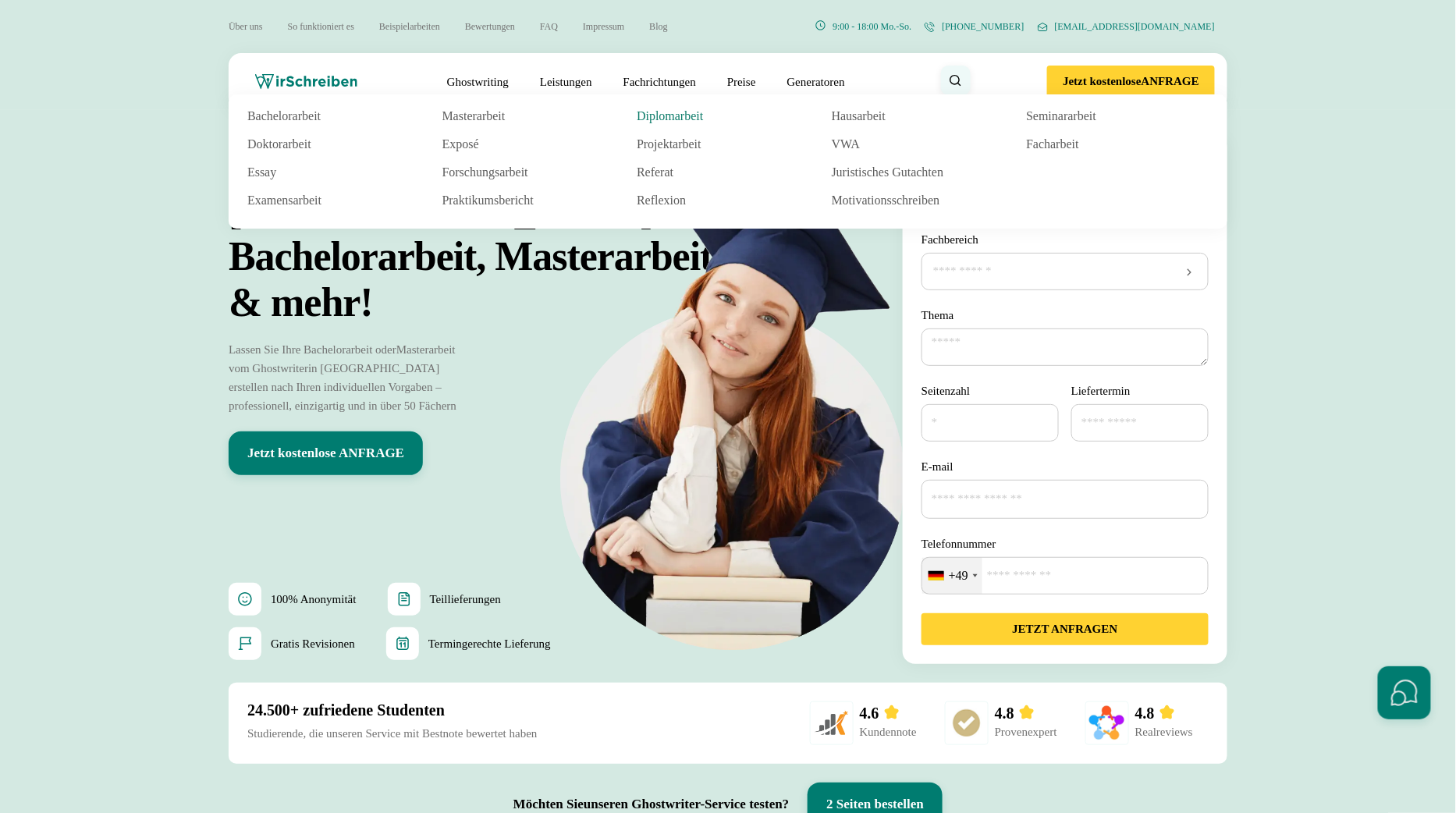
click at [662, 125] on link "Diplomarbeit" at bounding box center [714, 116] width 156 height 19
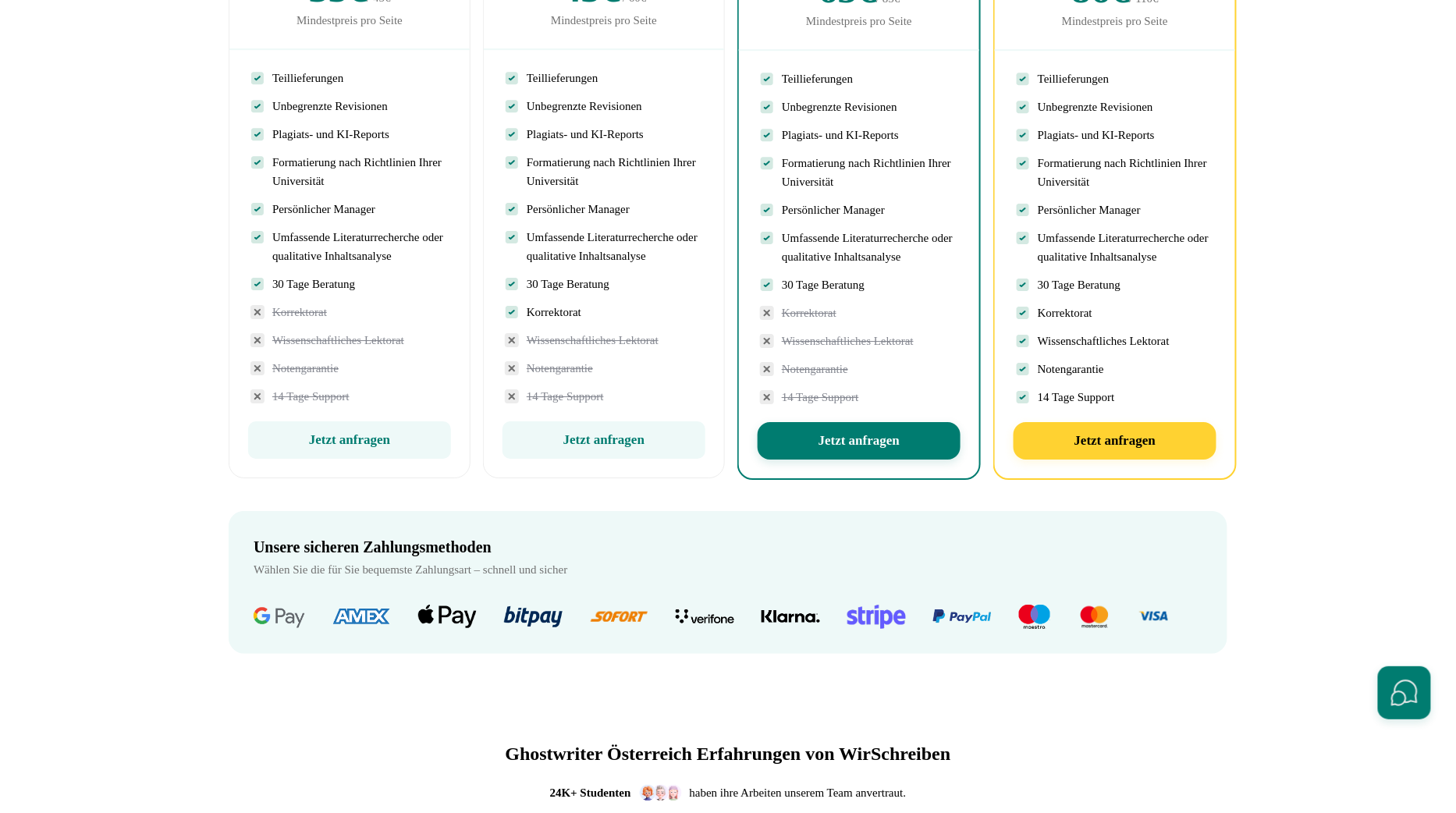
scroll to position [3959, 0]
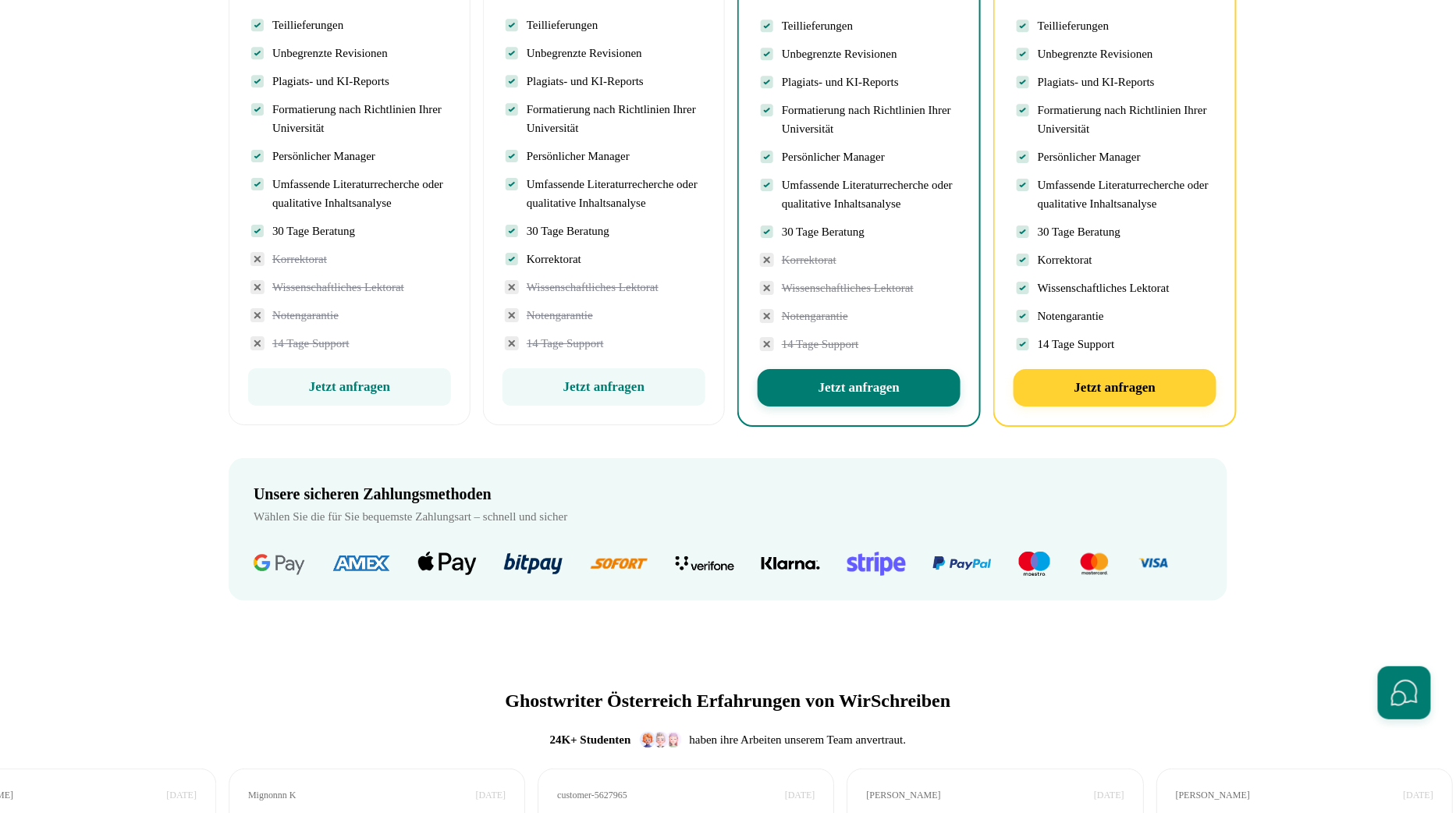
click at [892, 406] on button "Jetzt anfragen" at bounding box center [859, 387] width 202 height 37
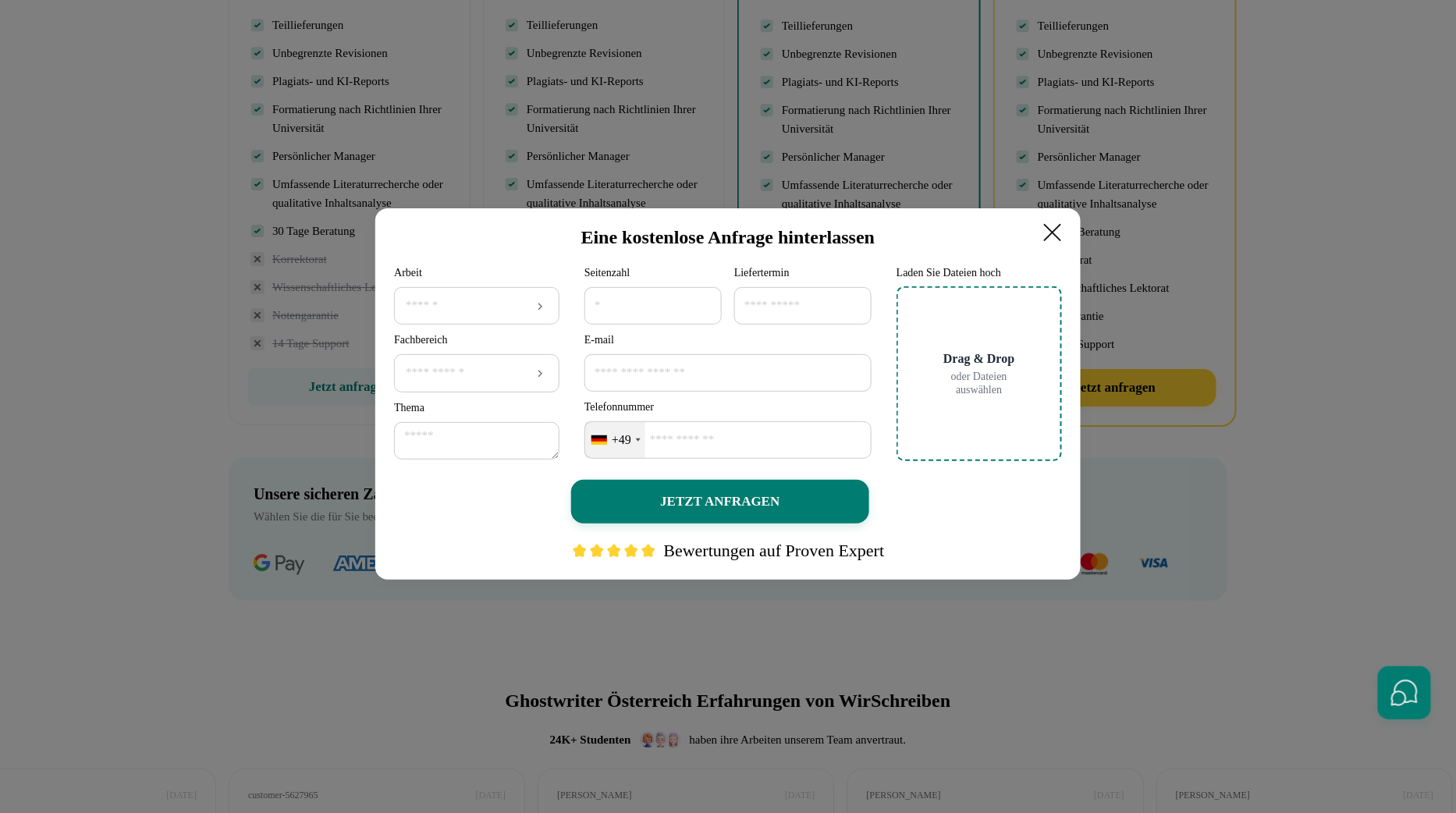
click at [1048, 234] on icon at bounding box center [1053, 232] width 31 height 31
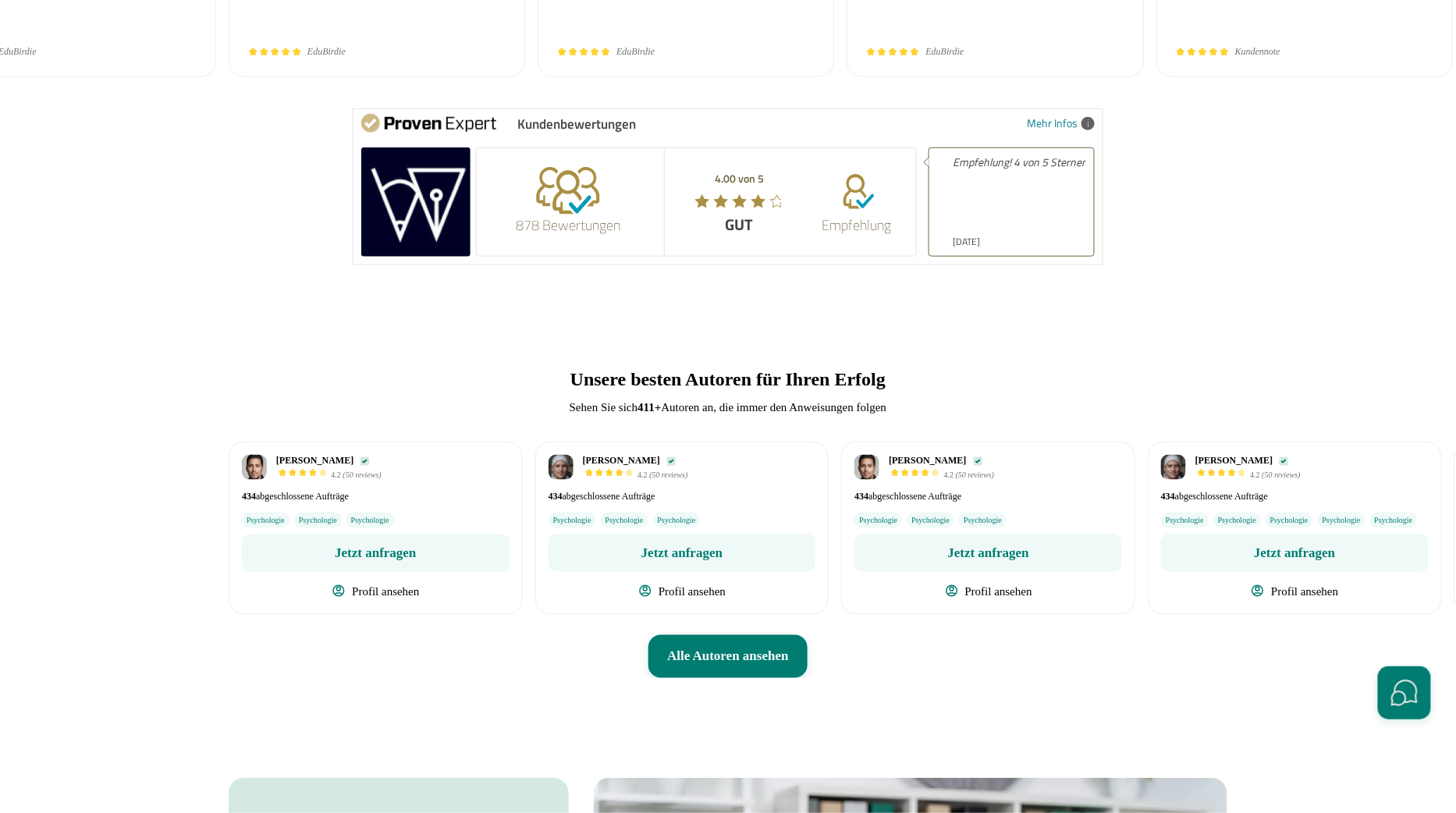
scroll to position [4852, 0]
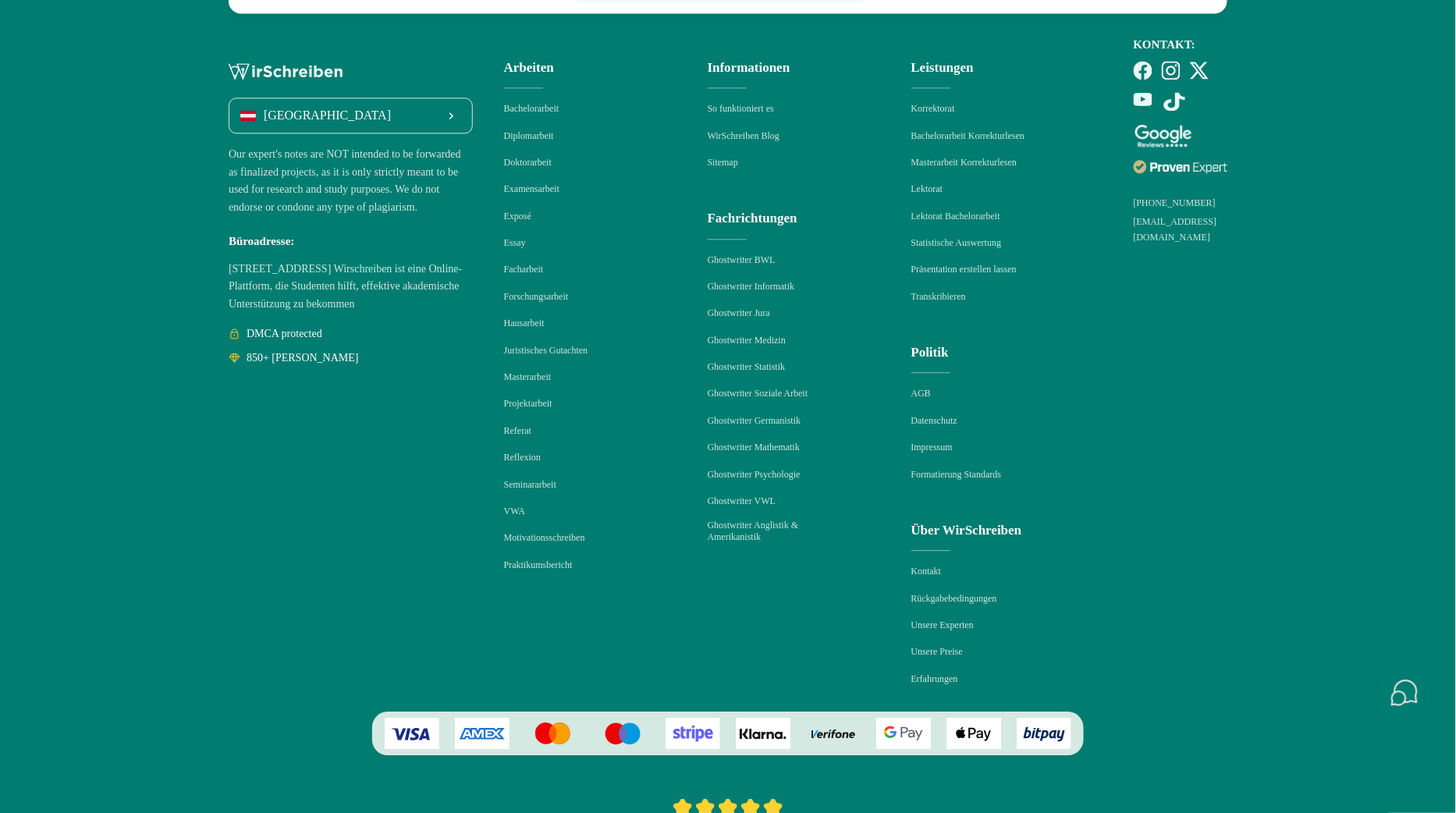
scroll to position [7814, 0]
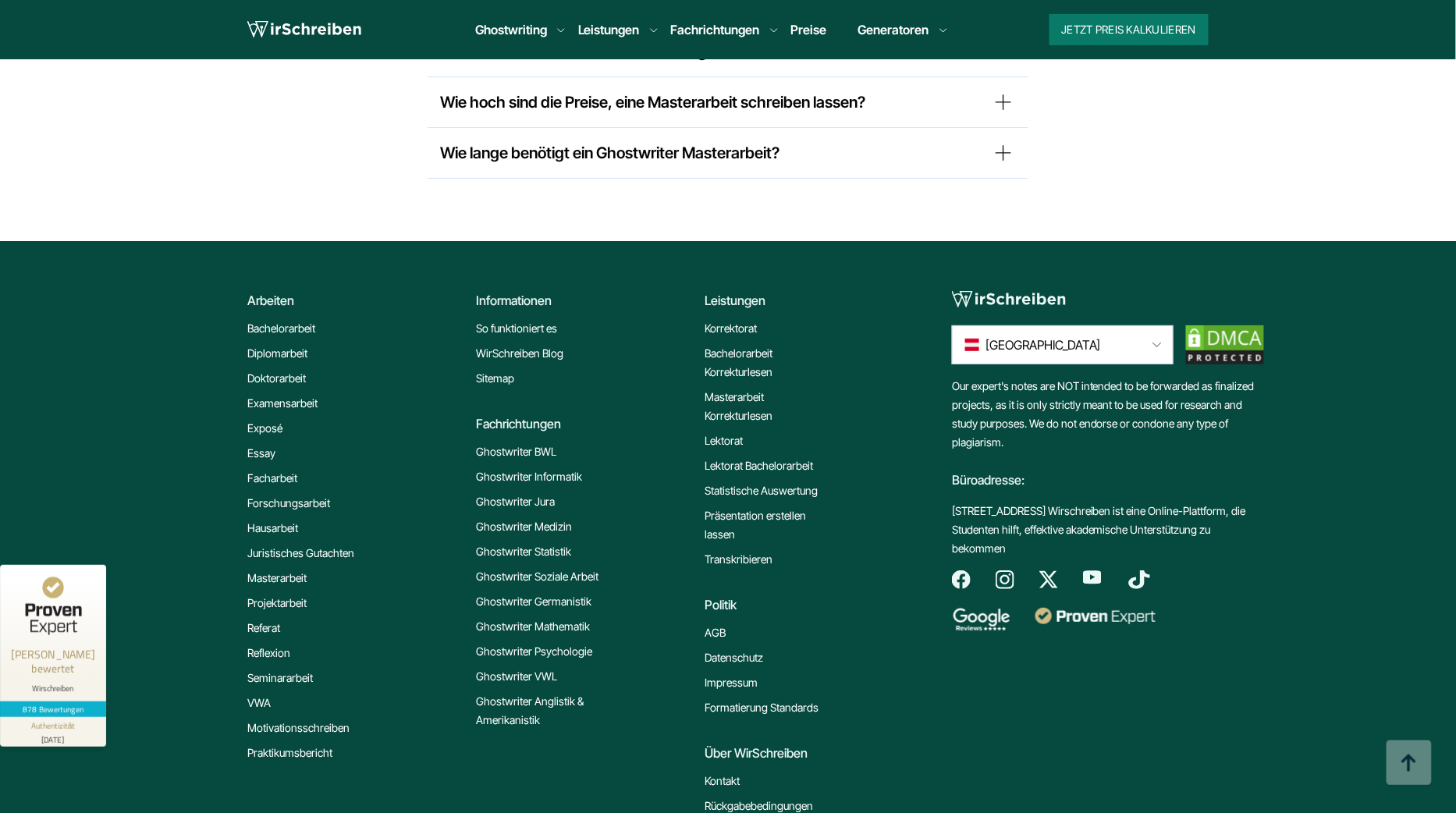
scroll to position [13008, 0]
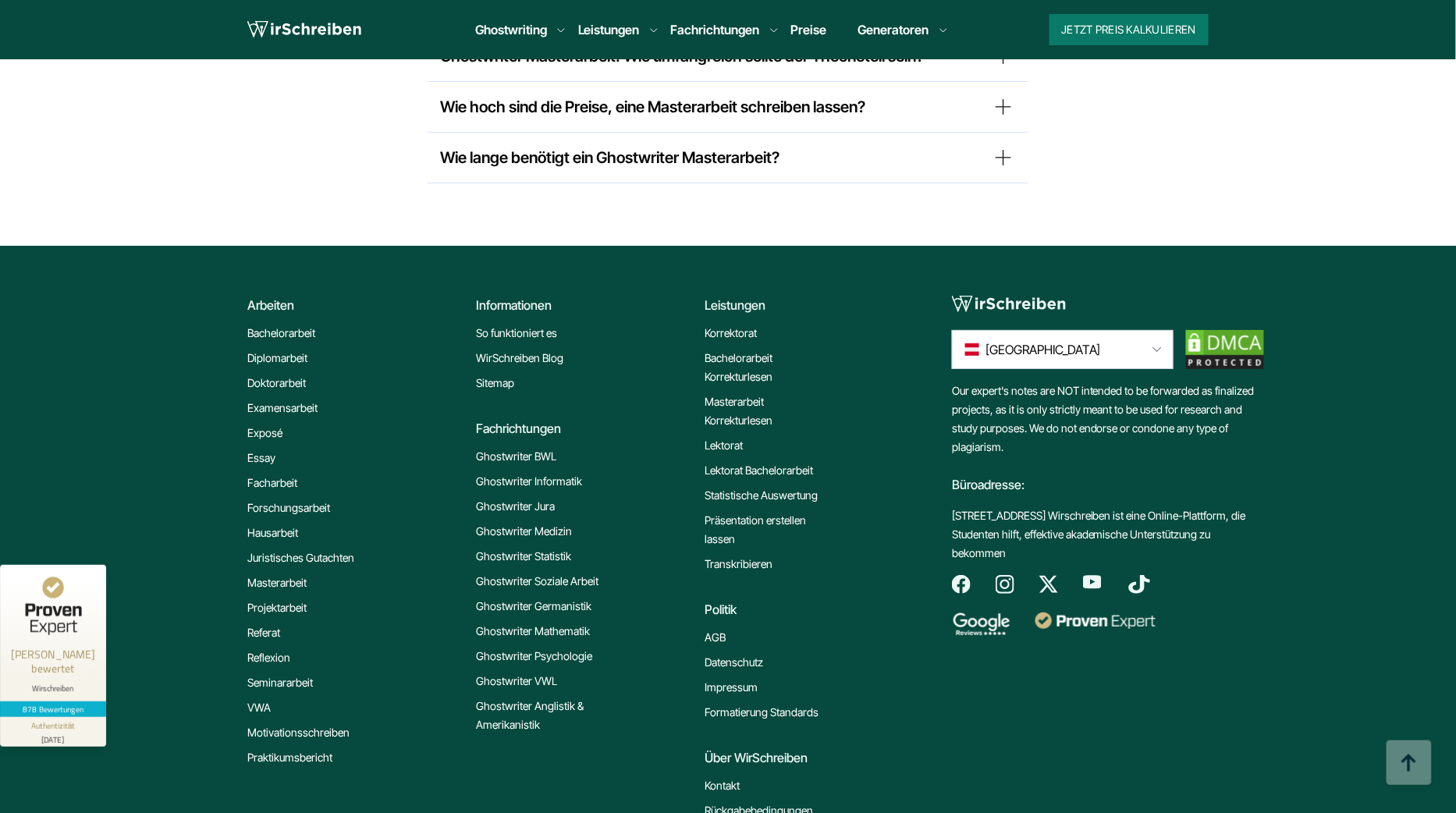
click at [1218, 330] on img at bounding box center [1225, 349] width 78 height 39
